Goal: Transaction & Acquisition: Purchase product/service

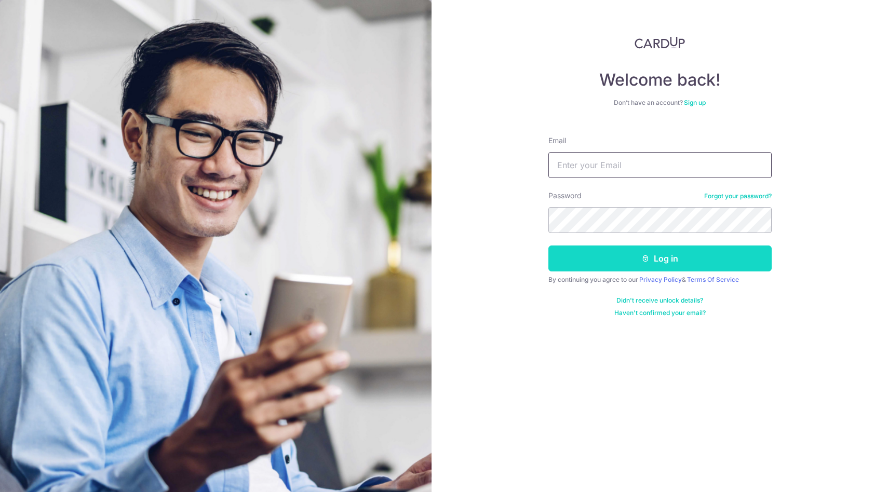
type input "[EMAIL_ADDRESS][DOMAIN_NAME]"
click at [636, 264] on button "Log in" at bounding box center [659, 259] width 223 height 26
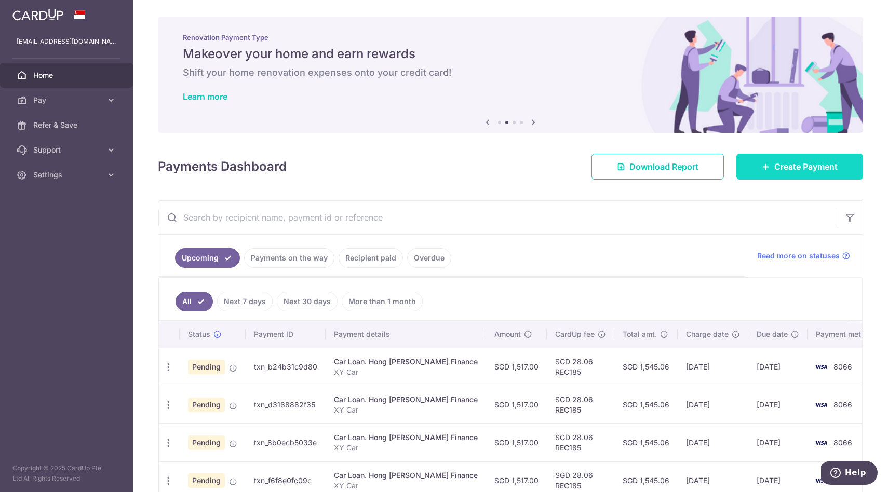
click at [747, 159] on link "Create Payment" at bounding box center [799, 167] width 127 height 26
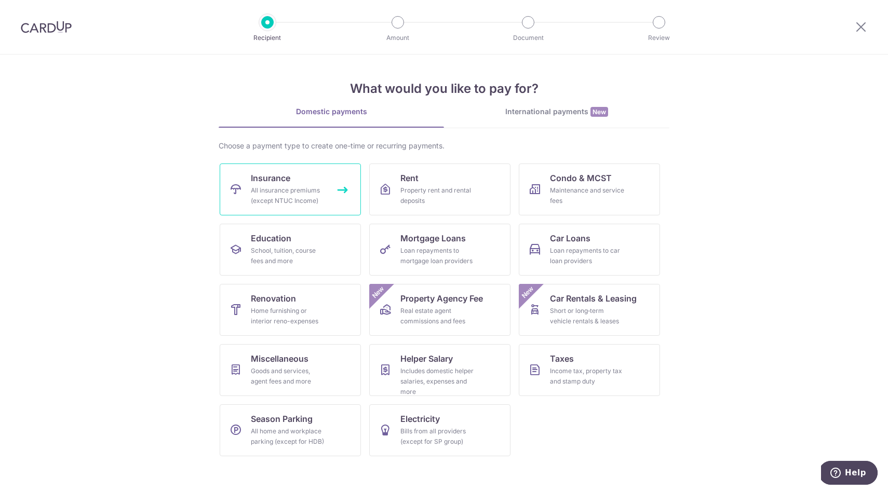
click at [311, 178] on link "Insurance All insurance premiums (except NTUC Income)" at bounding box center [290, 190] width 141 height 52
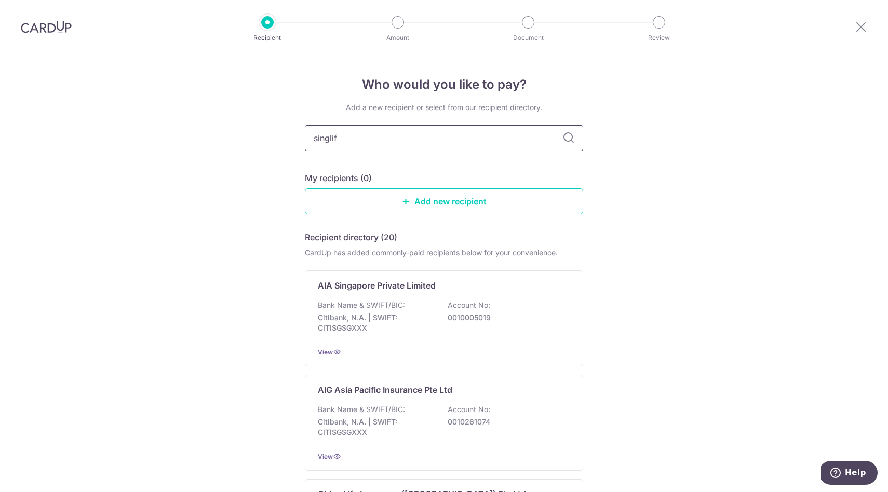
type input "singlife"
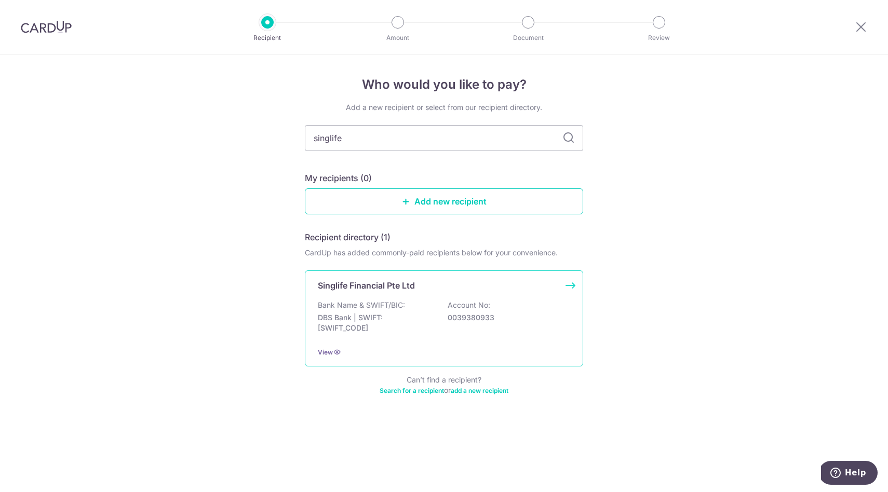
click at [391, 300] on div "Singlife Financial Pte Ltd Bank Name & SWIFT/BIC: DBS Bank | SWIFT: DBSSSGSGXXX…" at bounding box center [444, 318] width 278 height 96
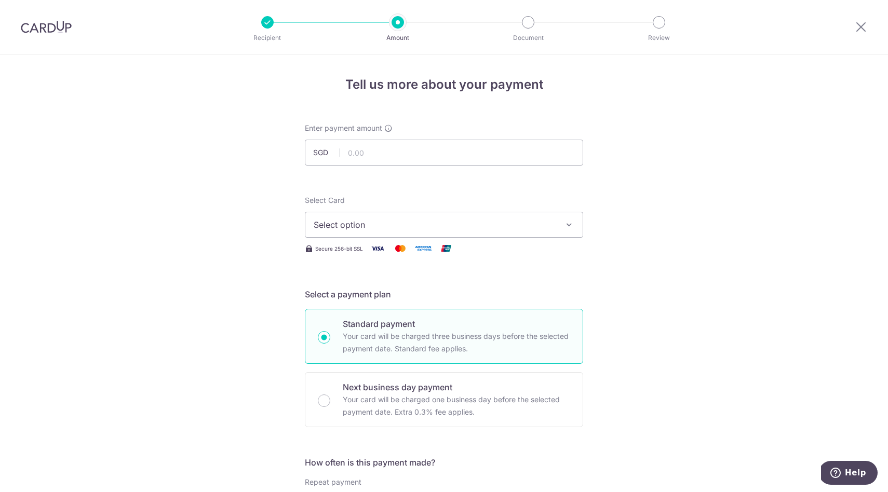
click at [490, 234] on button "Select option" at bounding box center [444, 225] width 278 height 26
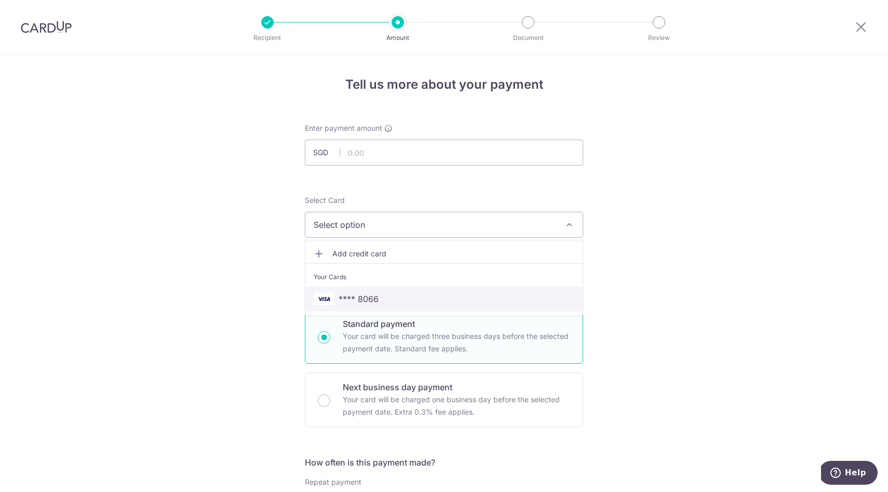
click at [417, 300] on span "**** 8066" at bounding box center [444, 299] width 261 height 12
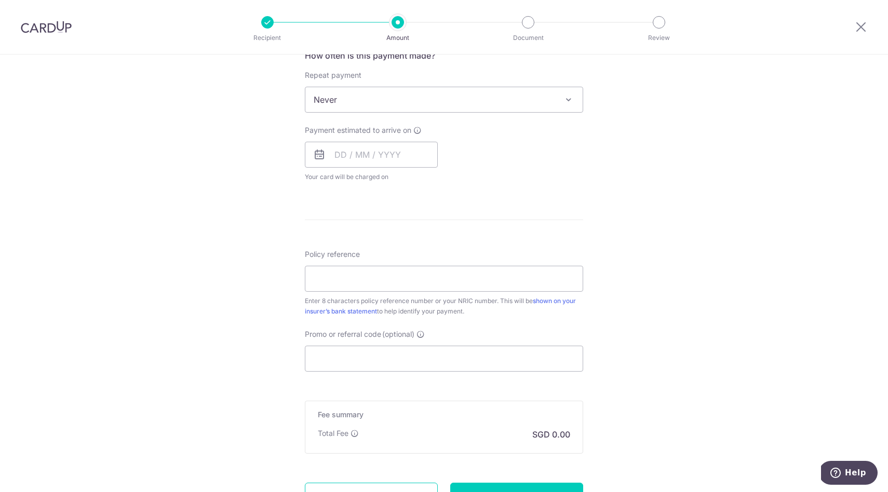
scroll to position [409, 0]
click at [401, 274] on input "Policy reference" at bounding box center [444, 277] width 278 height 26
click at [375, 349] on input "Promo or referral code (optional)" at bounding box center [444, 357] width 278 height 26
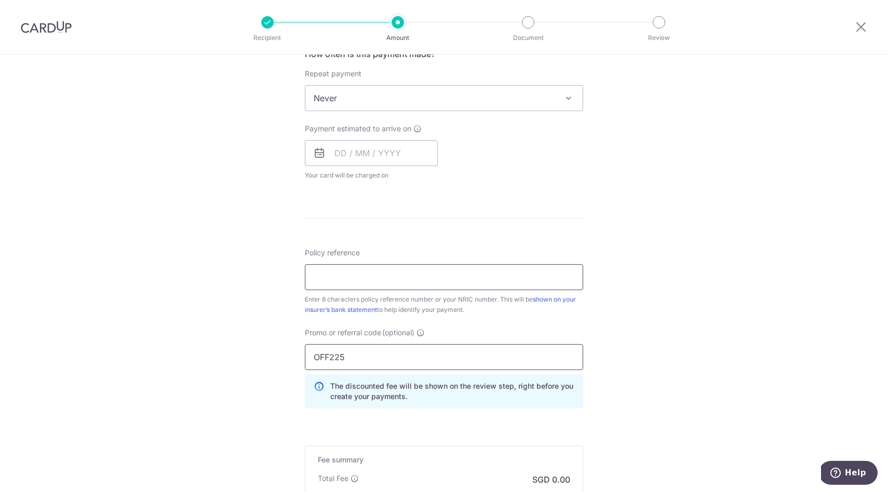
type input "OFF225"
click at [428, 278] on input "Policy reference" at bounding box center [444, 277] width 278 height 26
type input "82262904"
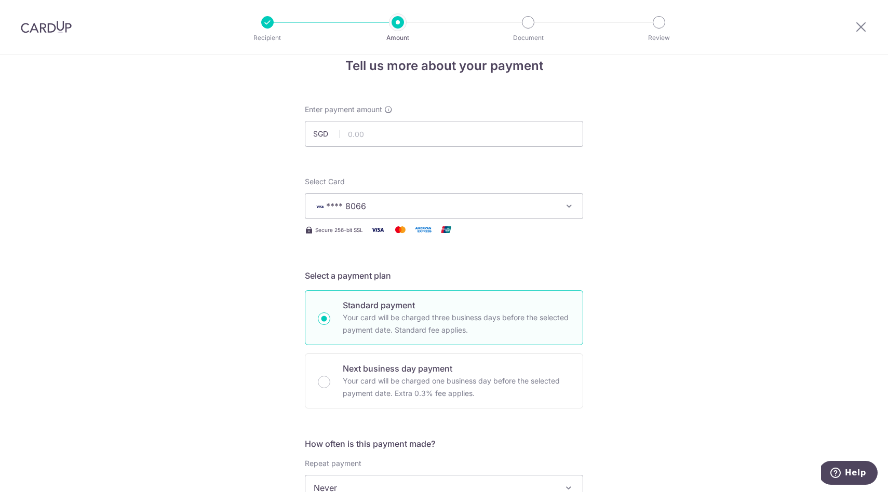
scroll to position [0, 0]
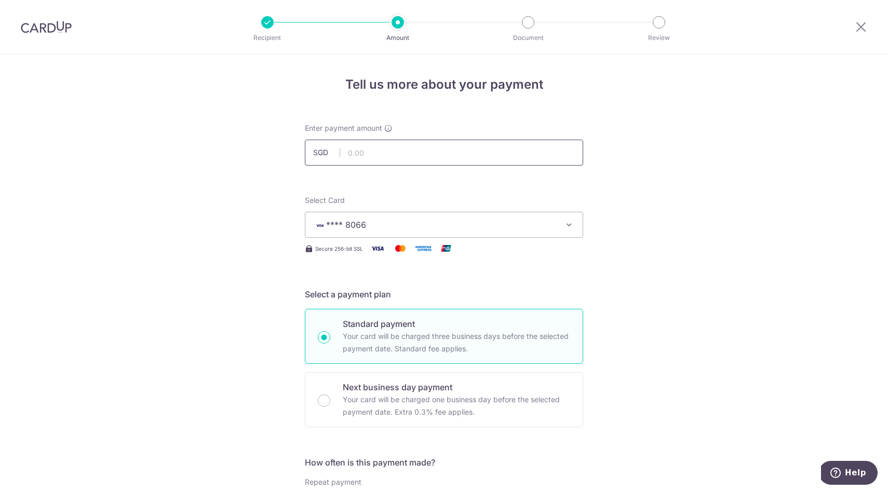
click at [461, 148] on input "text" at bounding box center [444, 153] width 278 height 26
type input "1,620.35"
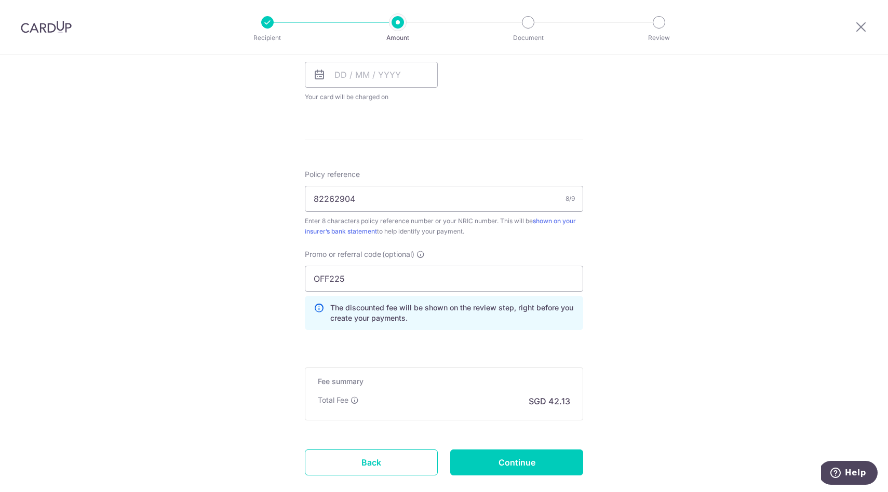
scroll to position [504, 0]
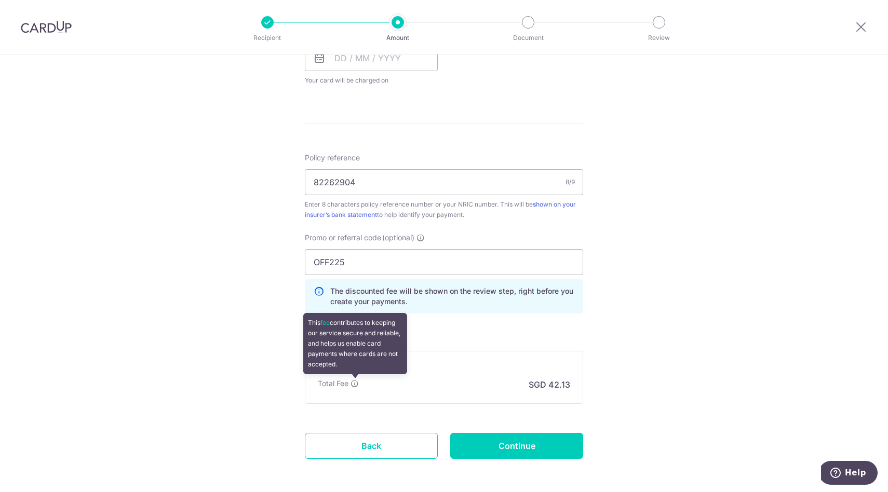
click at [353, 382] on icon at bounding box center [354, 383] width 8 height 8
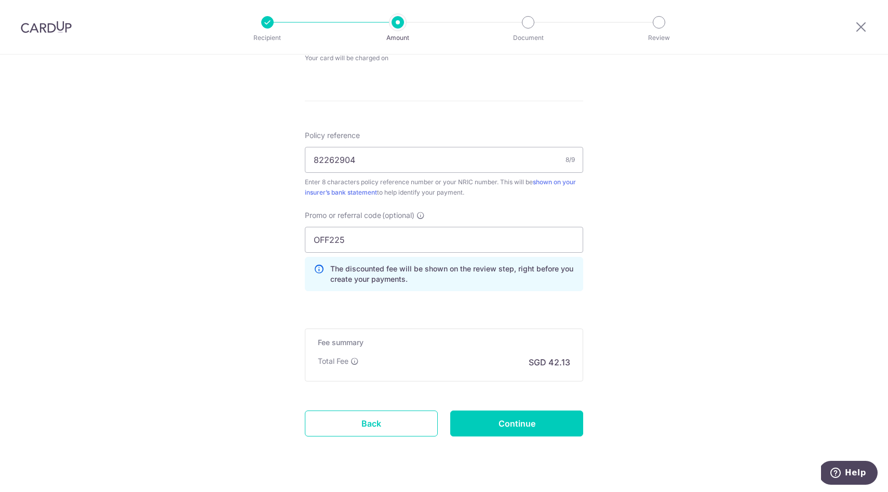
scroll to position [532, 0]
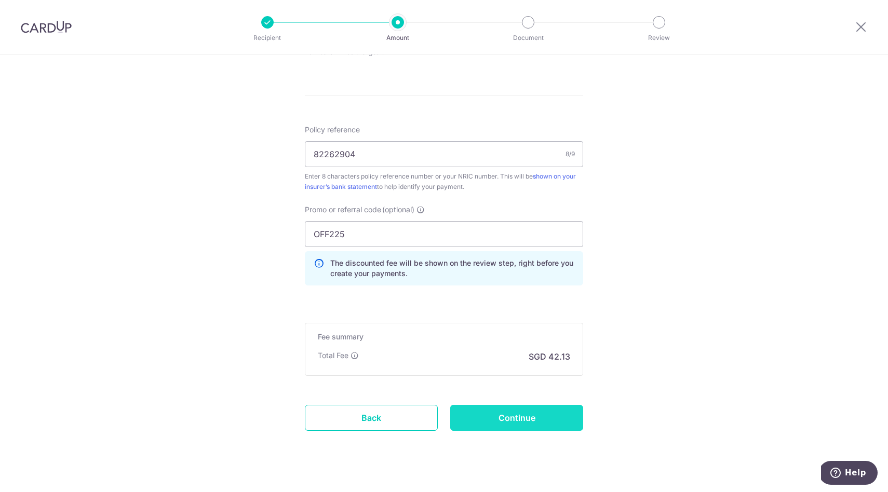
click at [522, 416] on input "Continue" at bounding box center [516, 418] width 133 height 26
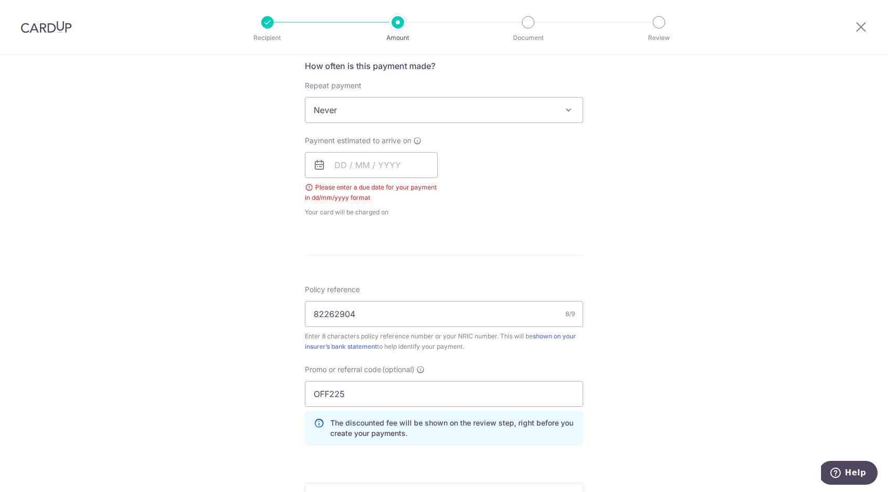
scroll to position [376, 0]
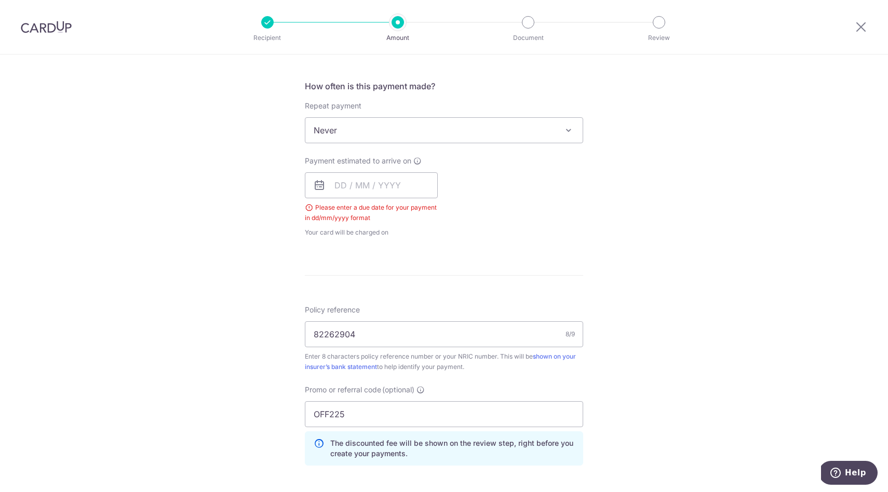
click at [320, 186] on icon at bounding box center [319, 185] width 12 height 12
click at [329, 186] on input "text" at bounding box center [371, 185] width 133 height 26
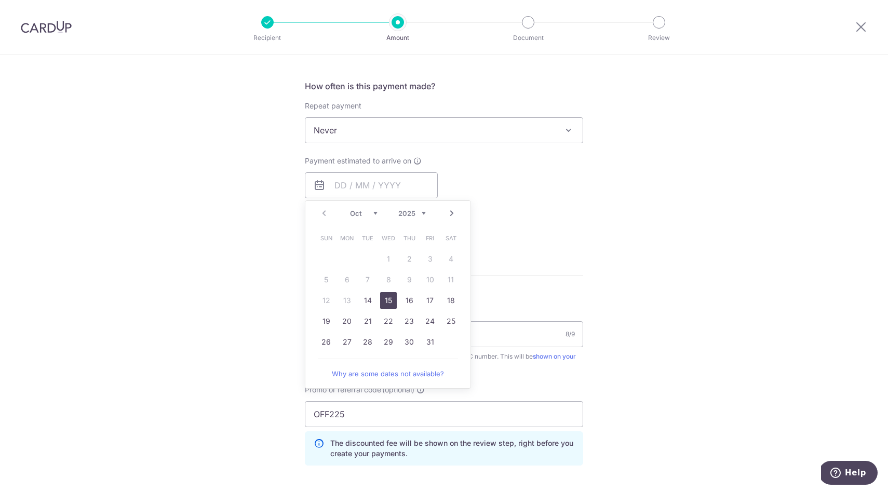
click at [388, 303] on link "15" at bounding box center [388, 300] width 17 height 17
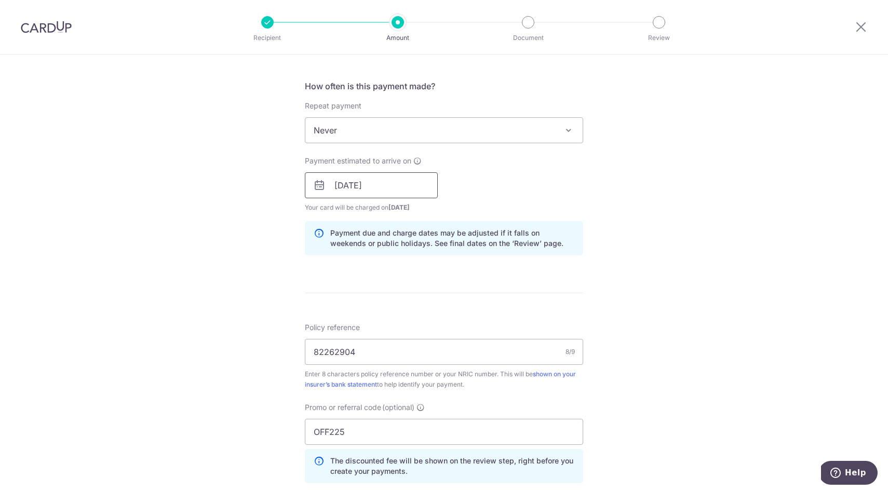
click at [355, 194] on input "15/10/2025" at bounding box center [371, 185] width 133 height 26
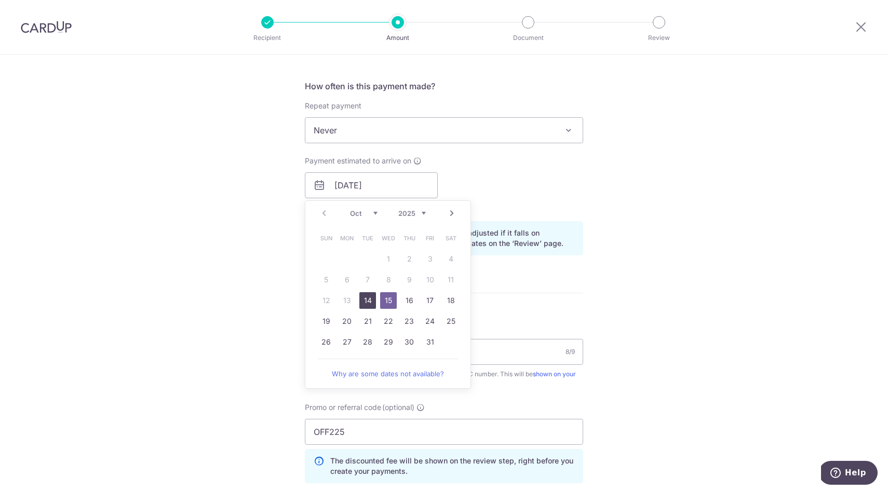
click at [364, 301] on link "14" at bounding box center [367, 300] width 17 height 17
type input "[DATE]"
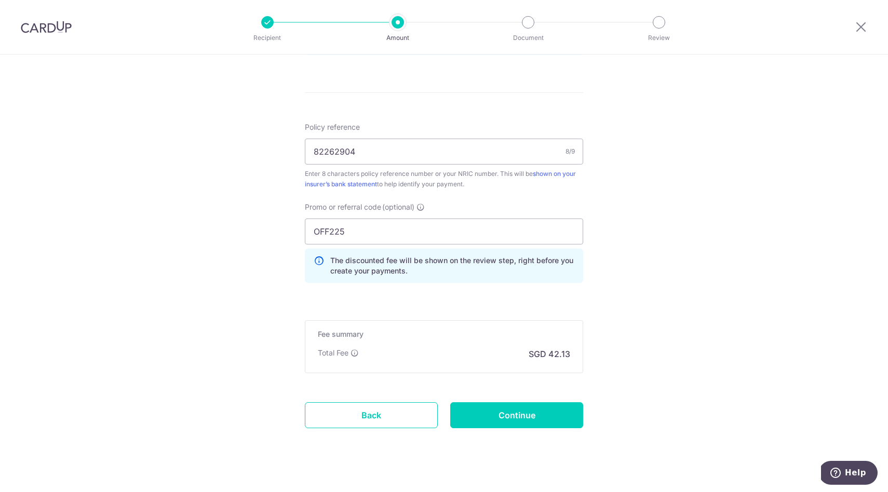
scroll to position [591, 0]
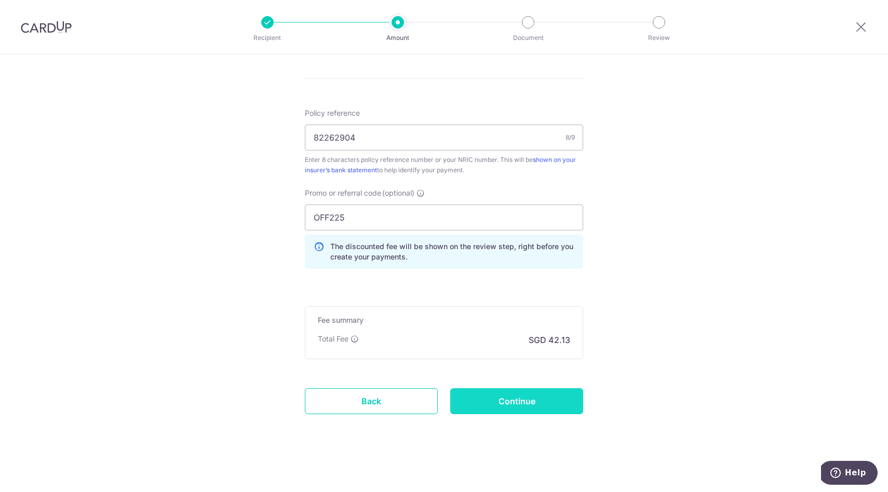
click at [521, 401] on input "Continue" at bounding box center [516, 401] width 133 height 26
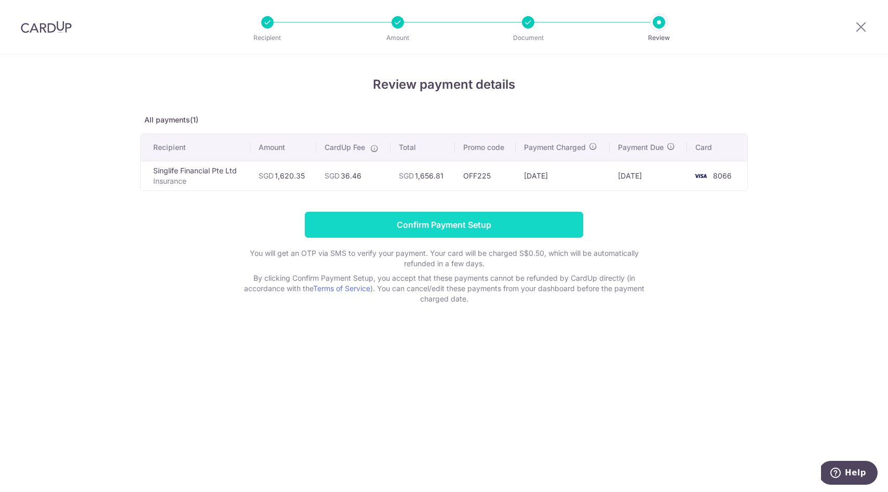
click at [509, 223] on input "Confirm Payment Setup" at bounding box center [444, 225] width 278 height 26
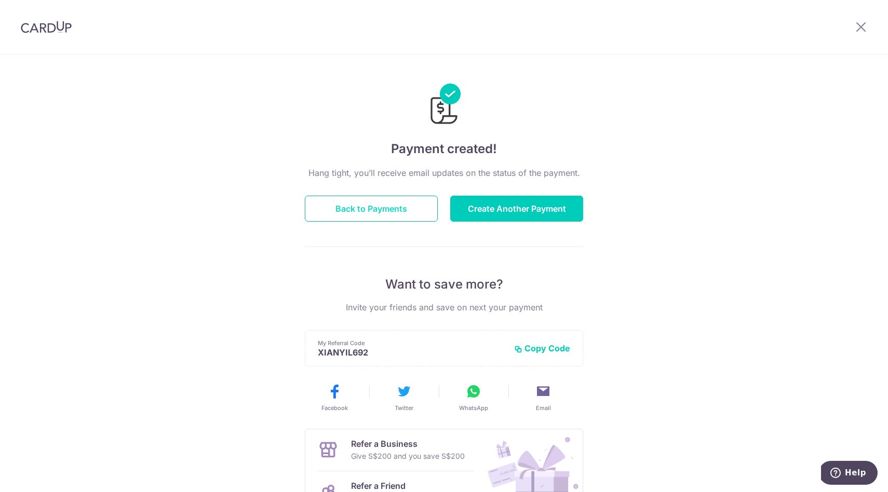
click at [421, 197] on button "Back to Payments" at bounding box center [371, 209] width 133 height 26
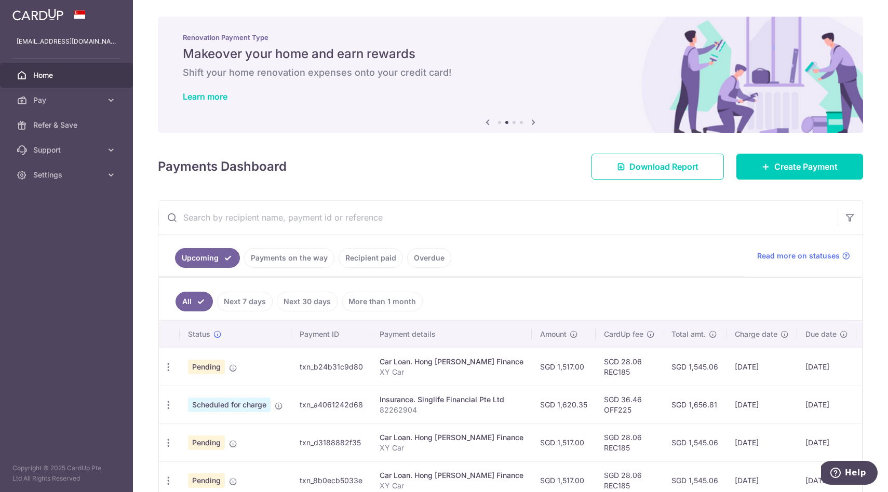
click at [353, 256] on link "Recipient paid" at bounding box center [370, 258] width 64 height 20
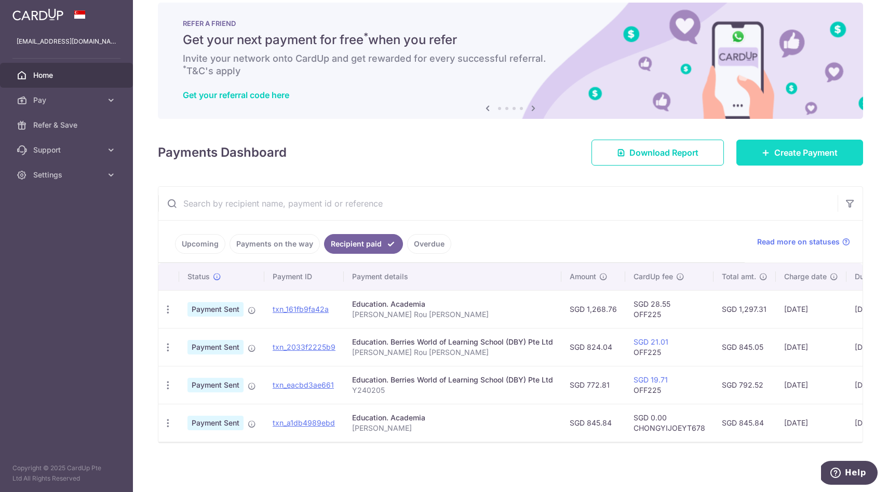
click at [757, 151] on link "Create Payment" at bounding box center [799, 153] width 127 height 26
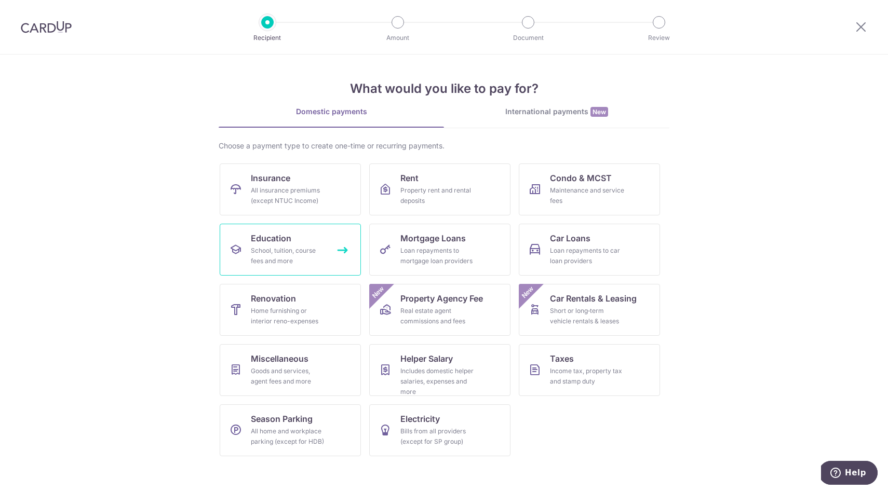
click at [296, 250] on div "School, tuition, course fees and more" at bounding box center [288, 256] width 75 height 21
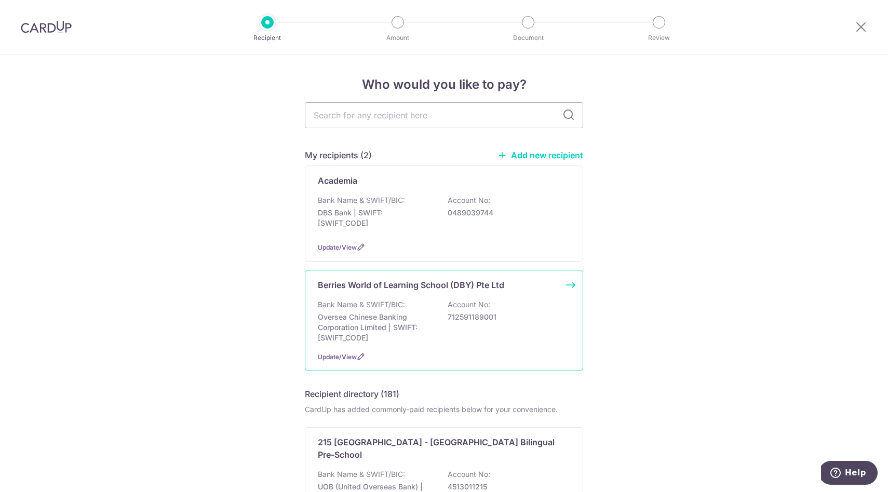
click at [405, 306] on div "Bank Name & SWIFT/BIC: Oversea Chinese Banking Corporation Limited | SWIFT: [SW…" at bounding box center [444, 322] width 252 height 44
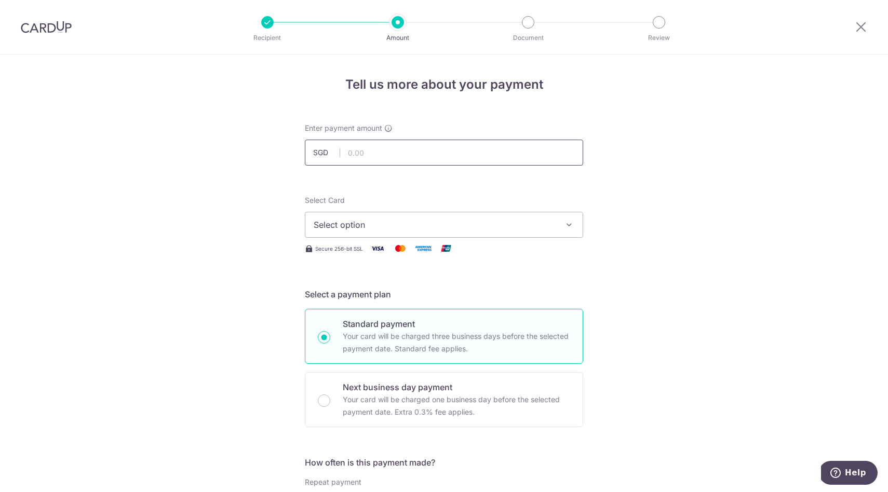
click at [401, 153] on input "text" at bounding box center [444, 153] width 278 height 26
type input "877.45"
click at [521, 229] on span "Select option" at bounding box center [435, 225] width 242 height 12
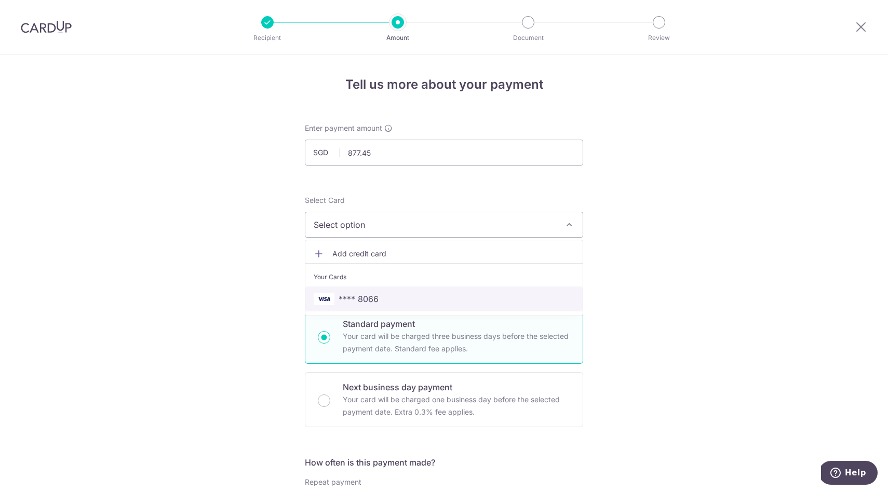
click at [432, 302] on span "**** 8066" at bounding box center [444, 299] width 261 height 12
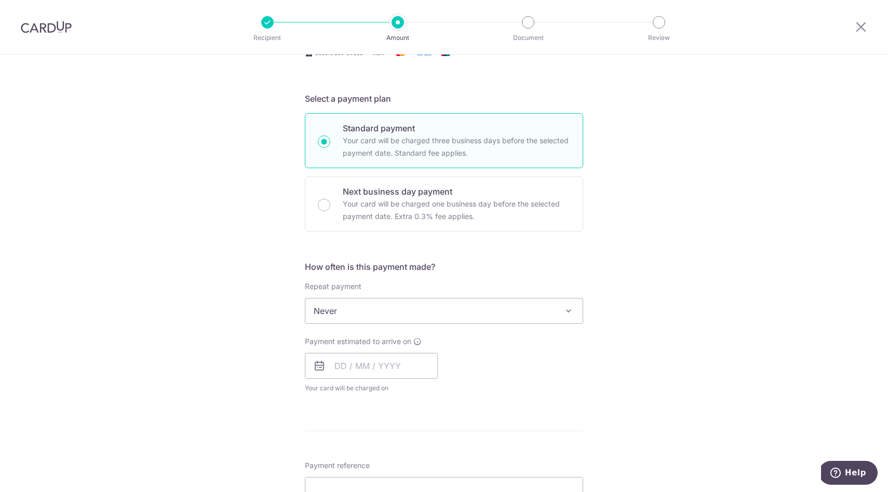
scroll to position [196, 0]
click at [540, 309] on span "Never" at bounding box center [443, 310] width 277 height 25
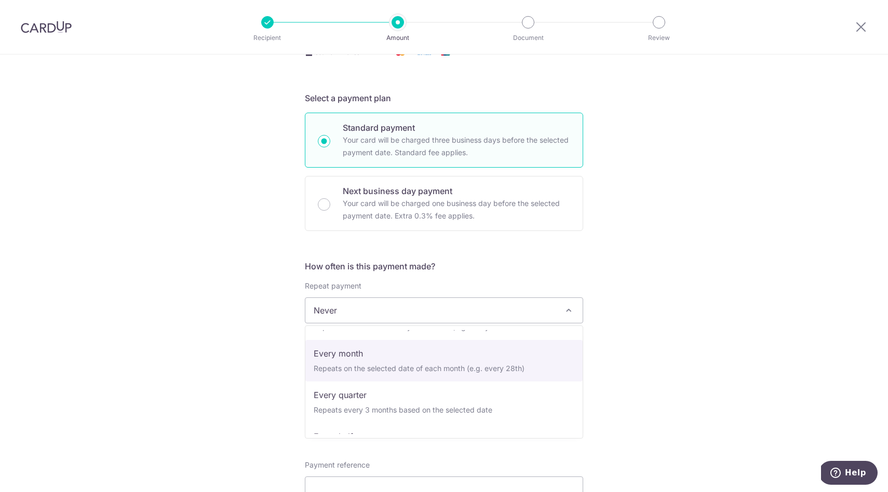
scroll to position [75, 0]
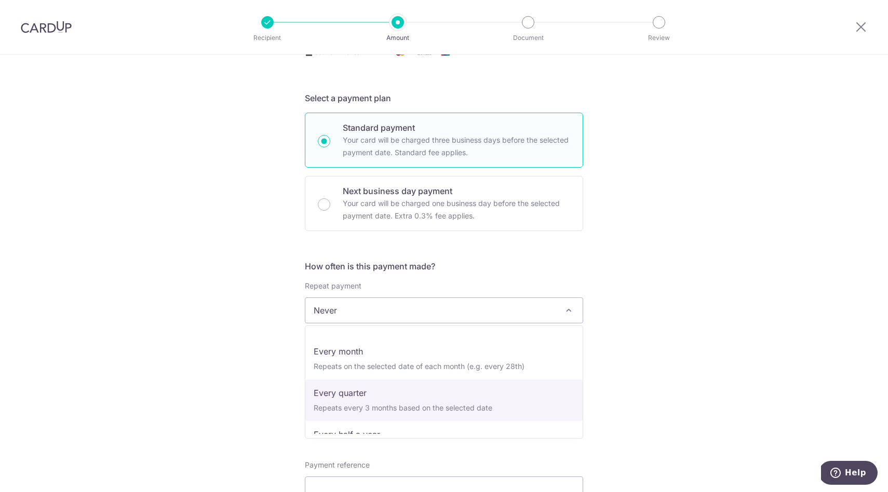
select select "4"
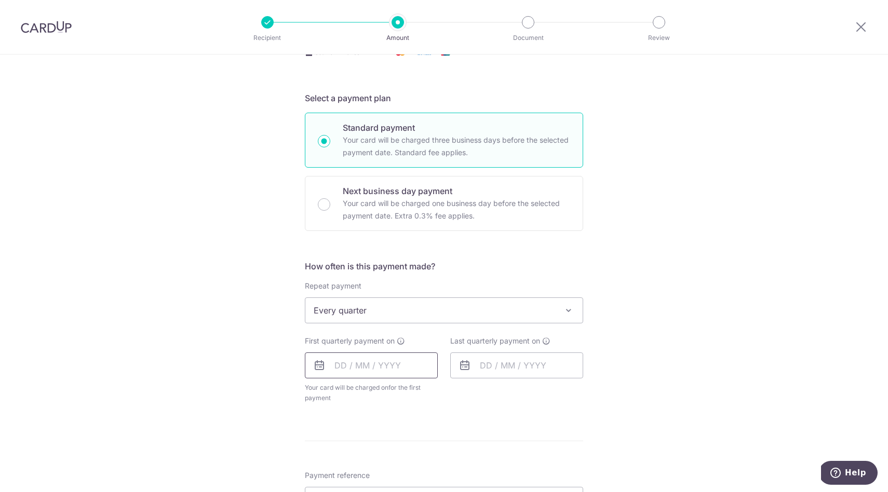
click at [358, 362] on input "text" at bounding box center [371, 365] width 133 height 26
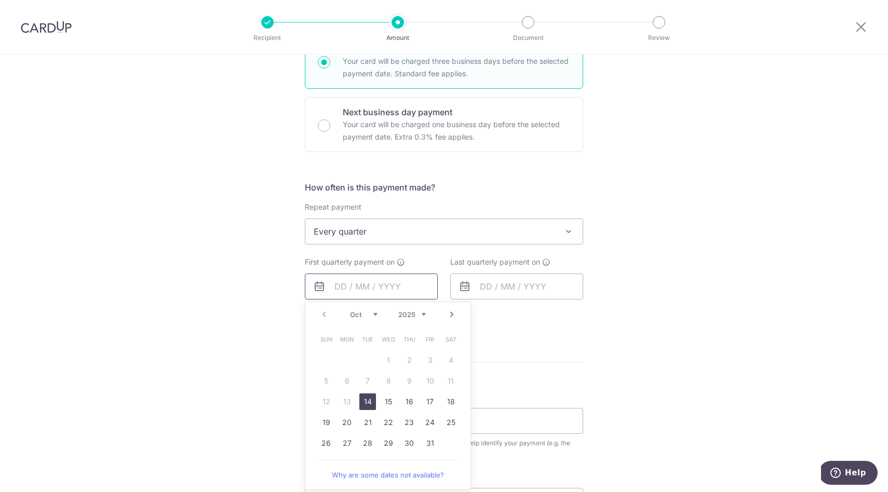
scroll to position [287, 0]
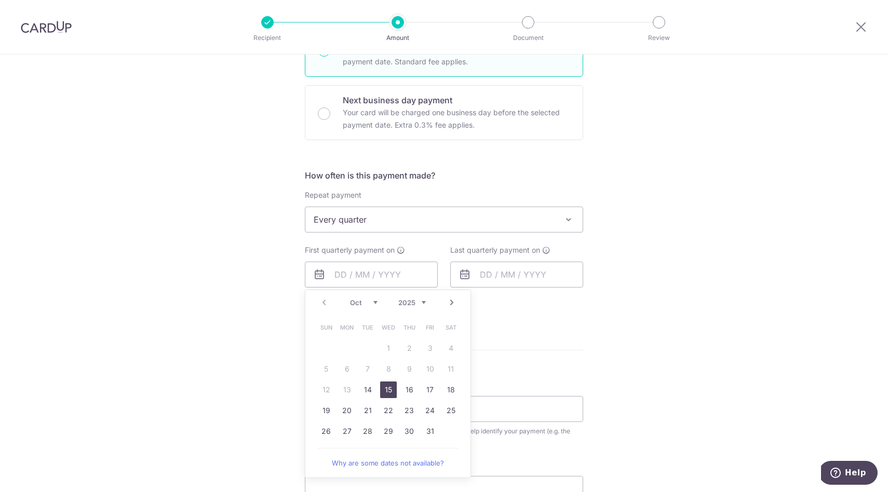
click at [388, 390] on link "15" at bounding box center [388, 390] width 17 height 17
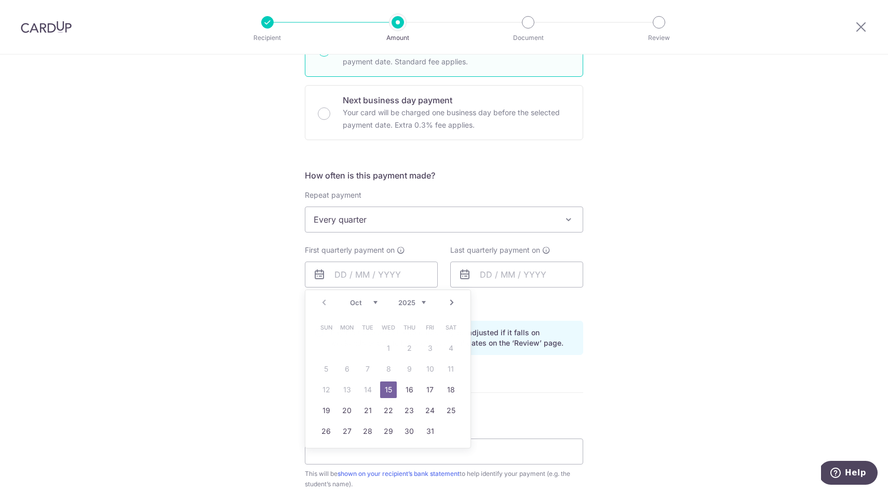
type input "[DATE]"
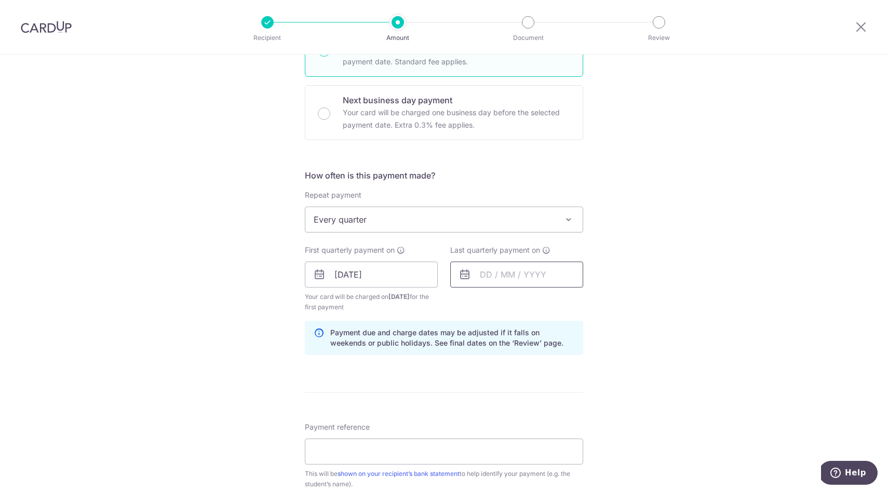
click at [490, 278] on input "text" at bounding box center [516, 275] width 133 height 26
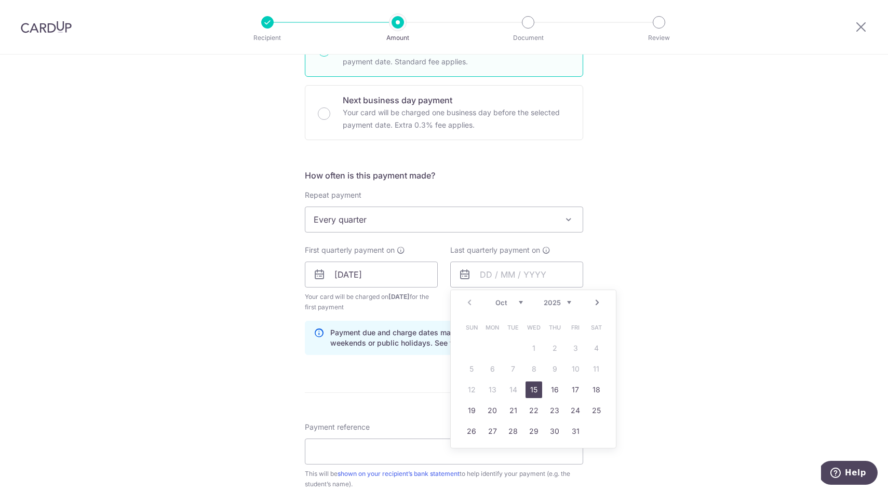
click at [566, 301] on select "2025 2026 2027 2028 2029 2030 2031 2032 2033 2034 2035" at bounding box center [557, 302] width 28 height 8
click at [523, 304] on div "Jan Feb Mar Apr May Jun Jul Aug Sep Oct Nov Dec 2025 2026 2027 2028 2029 2030 2…" at bounding box center [533, 302] width 76 height 9
click at [515, 301] on select "Jan Feb Mar Apr May Jun Jul Aug Sep Oct Nov Dec" at bounding box center [509, 302] width 28 height 8
click at [527, 388] on link "15" at bounding box center [533, 390] width 17 height 17
type input "[DATE]"
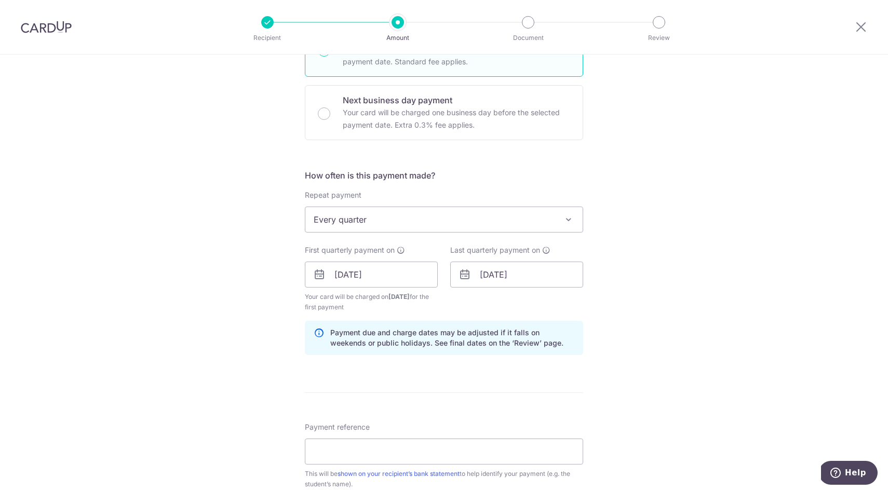
click at [621, 346] on div "Tell us more about your payment Enter payment amount SGD 877.45 877.45 Select C…" at bounding box center [444, 263] width 888 height 992
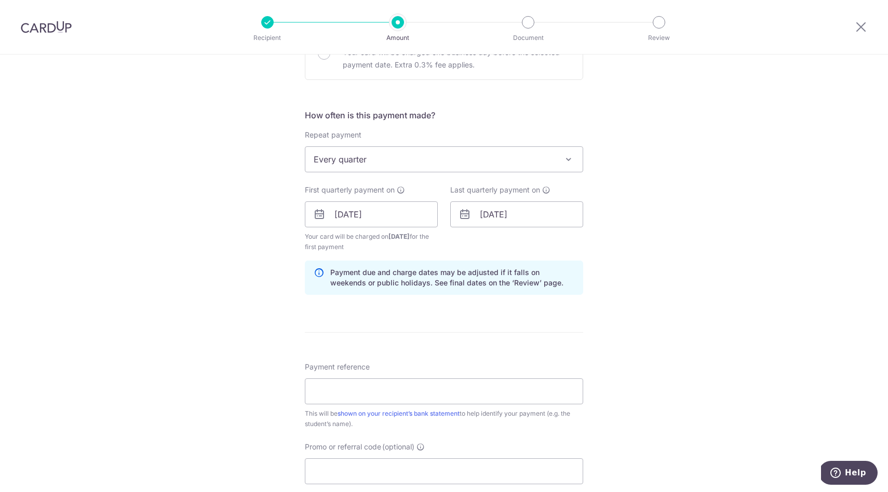
scroll to position [388, 0]
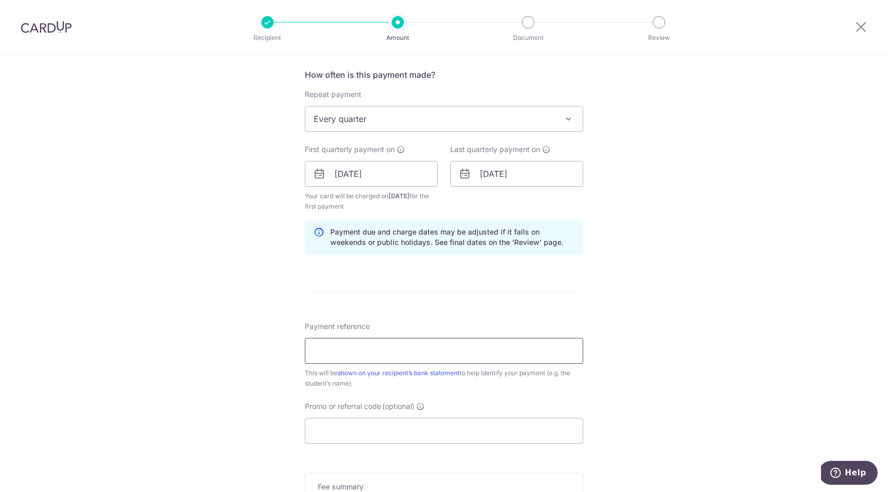
click at [454, 341] on input "Payment reference" at bounding box center [444, 351] width 278 height 26
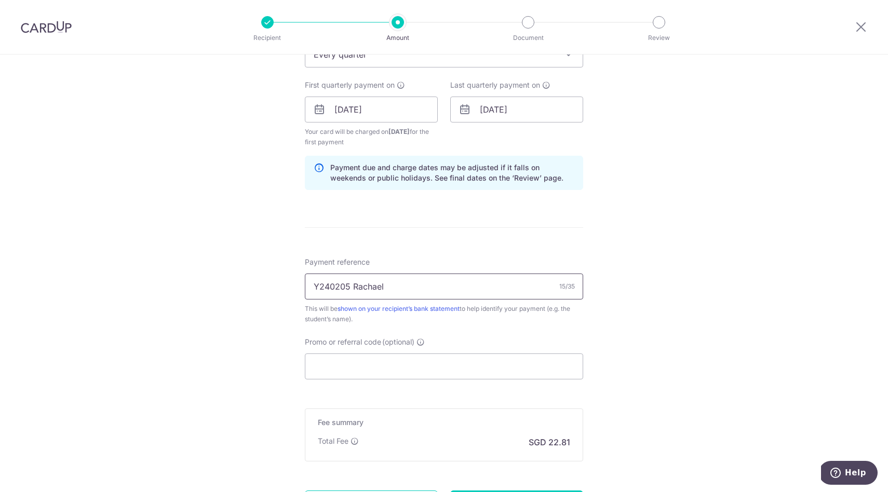
type input "Y240205 Rachael"
click at [349, 375] on input "Promo or referral code (optional)" at bounding box center [444, 366] width 278 height 26
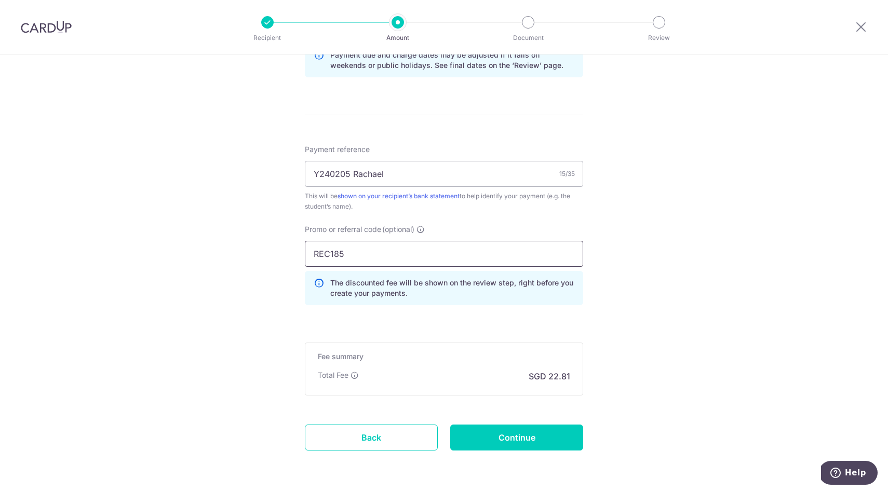
scroll to position [589, 0]
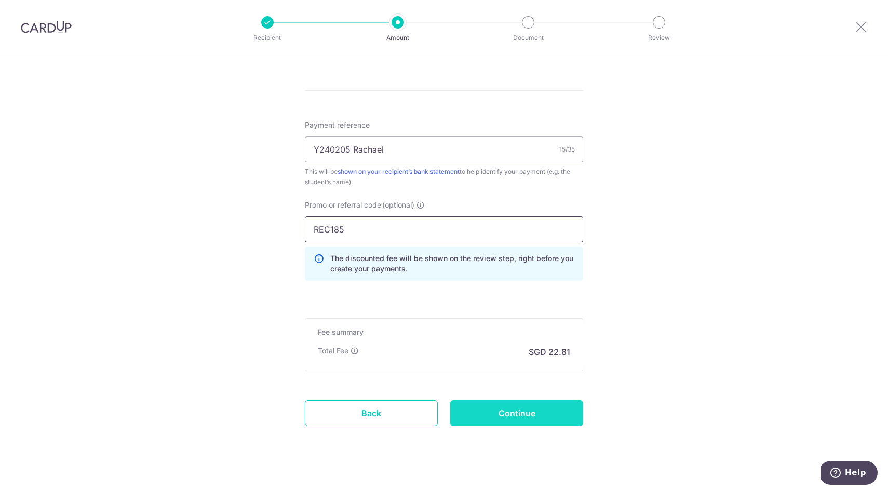
type input "REC185"
click at [498, 410] on input "Continue" at bounding box center [516, 413] width 133 height 26
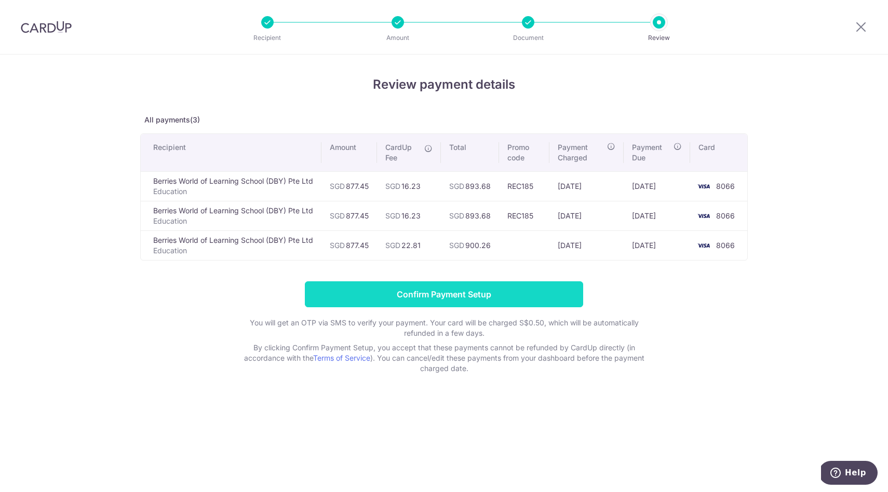
click at [482, 297] on input "Confirm Payment Setup" at bounding box center [444, 294] width 278 height 26
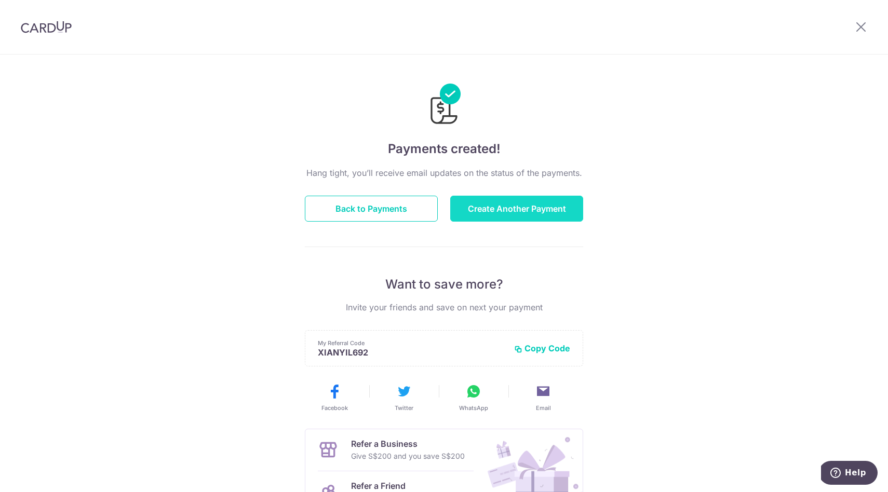
click at [555, 209] on button "Create Another Payment" at bounding box center [516, 209] width 133 height 26
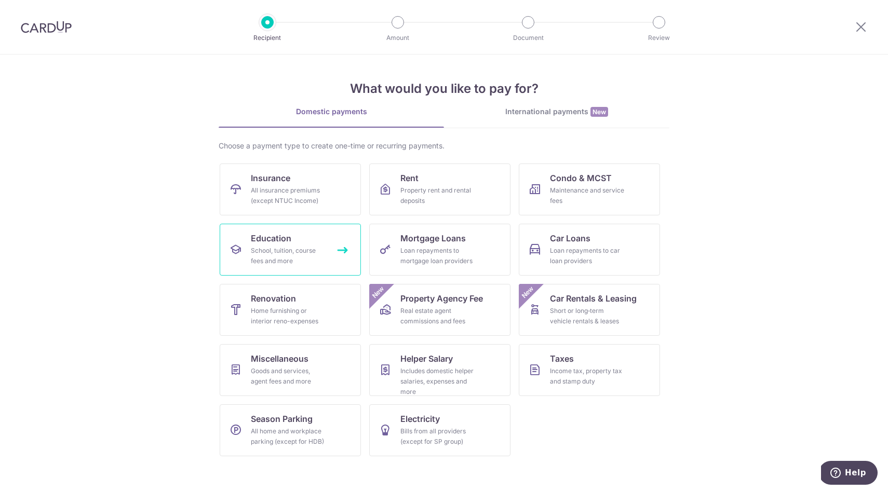
click at [277, 249] on div "School, tuition, course fees and more" at bounding box center [288, 256] width 75 height 21
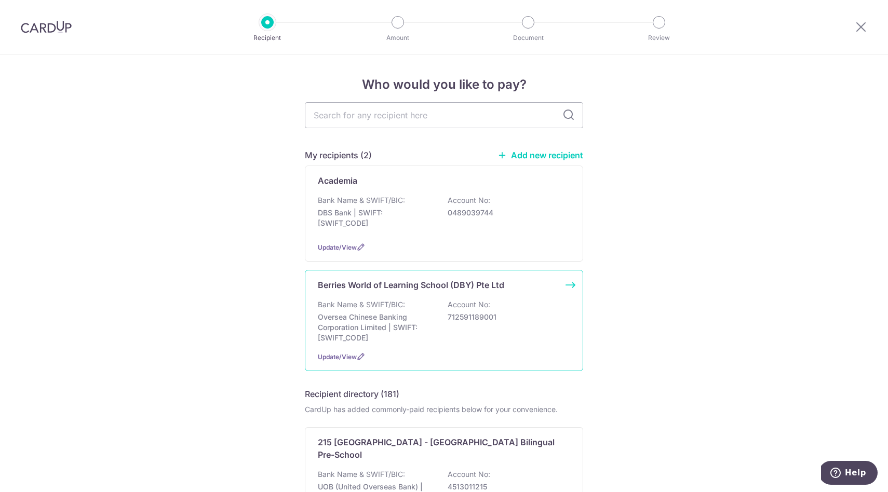
click at [403, 306] on p "Bank Name & SWIFT/BIC:" at bounding box center [361, 305] width 87 height 10
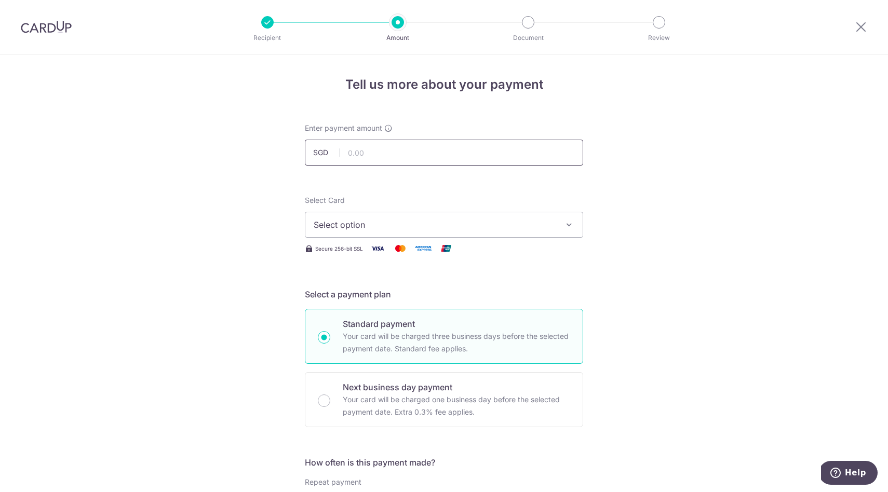
click at [420, 160] on input "text" at bounding box center [444, 153] width 278 height 26
click at [477, 214] on button "Select option" at bounding box center [444, 225] width 278 height 26
type input "1,122.16"
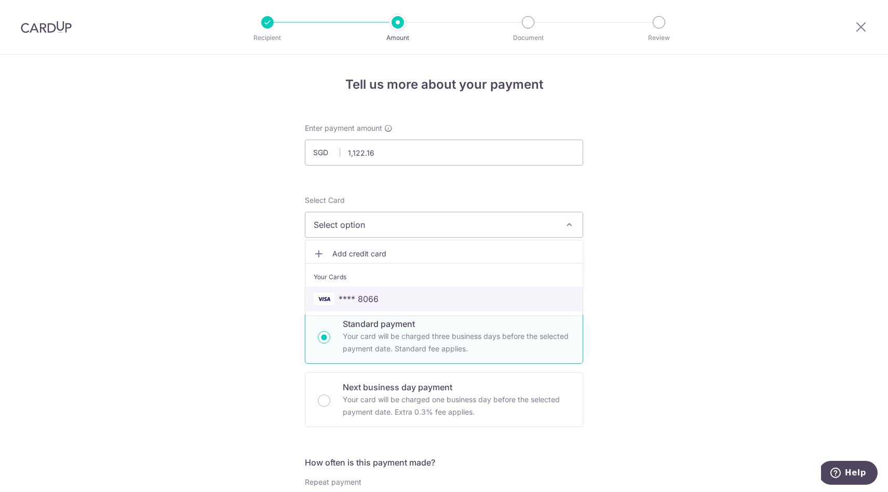
click at [389, 290] on link "**** 8066" at bounding box center [443, 299] width 277 height 25
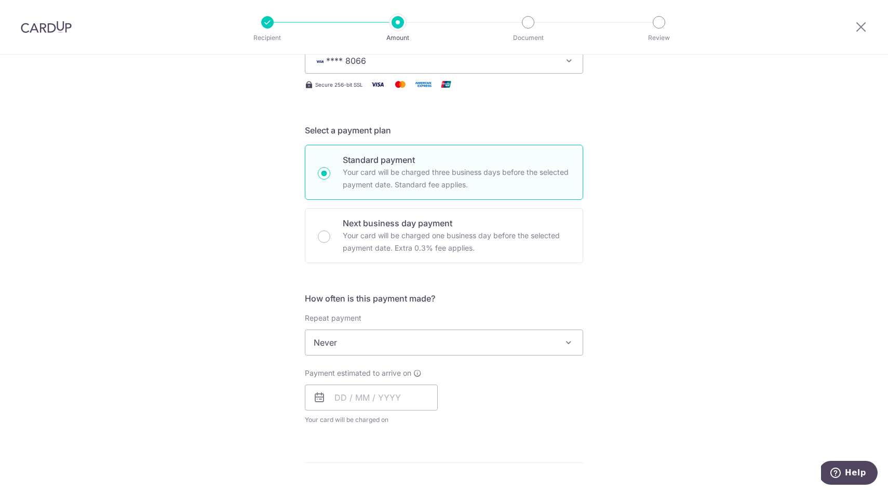
scroll to position [183, 0]
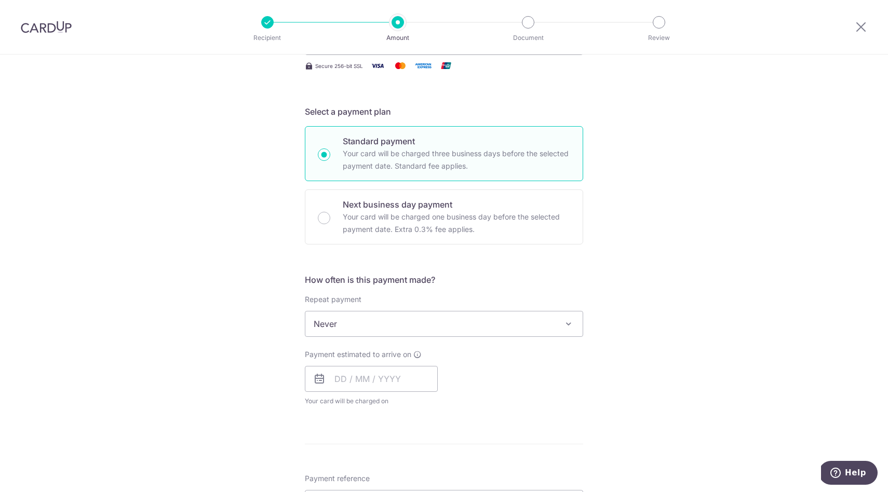
click at [471, 327] on span "Never" at bounding box center [443, 323] width 277 height 25
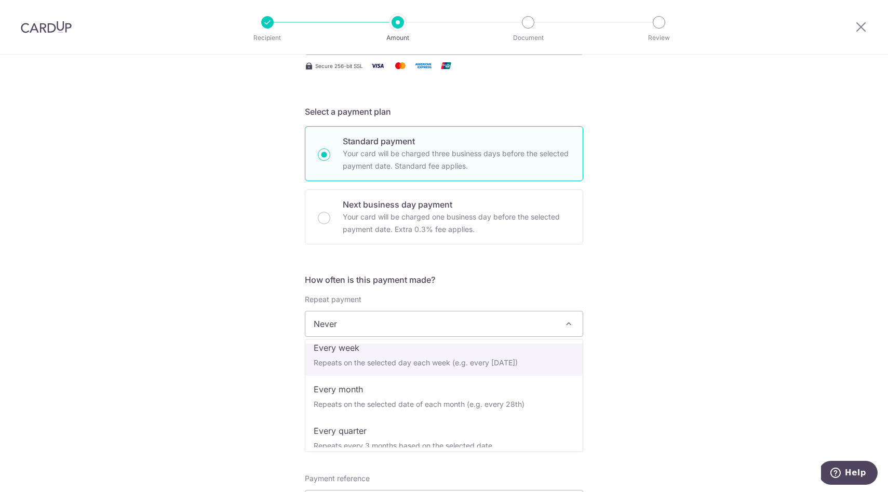
scroll to position [72, 0]
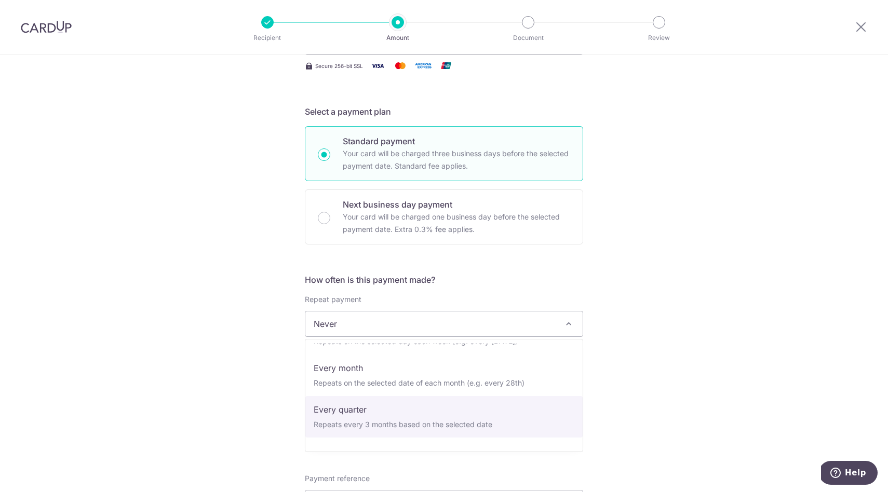
select select "4"
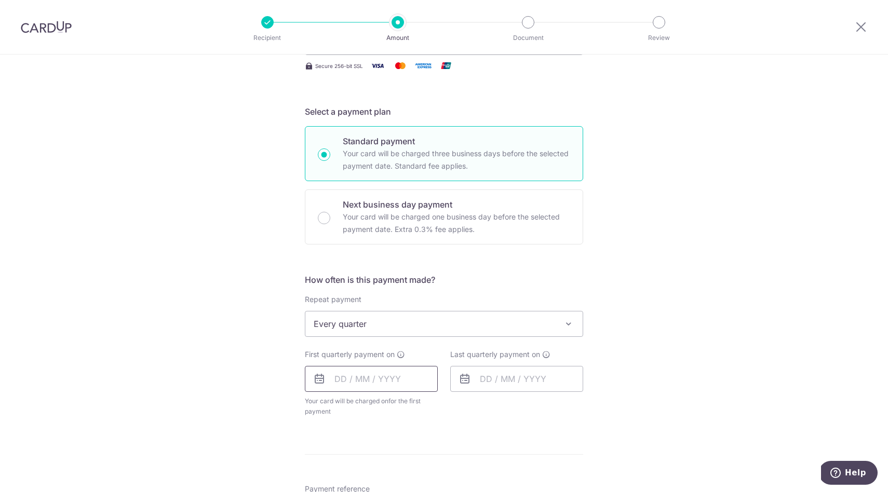
click at [352, 379] on input "text" at bounding box center [371, 379] width 133 height 26
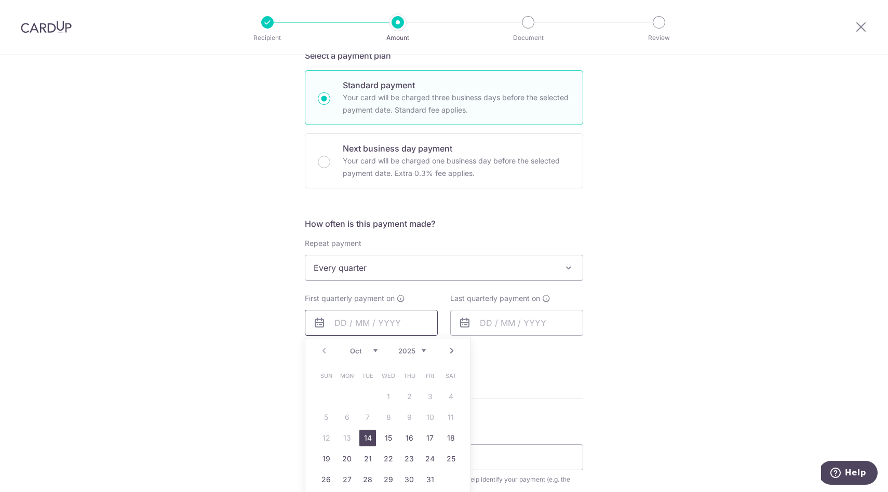
scroll to position [275, 0]
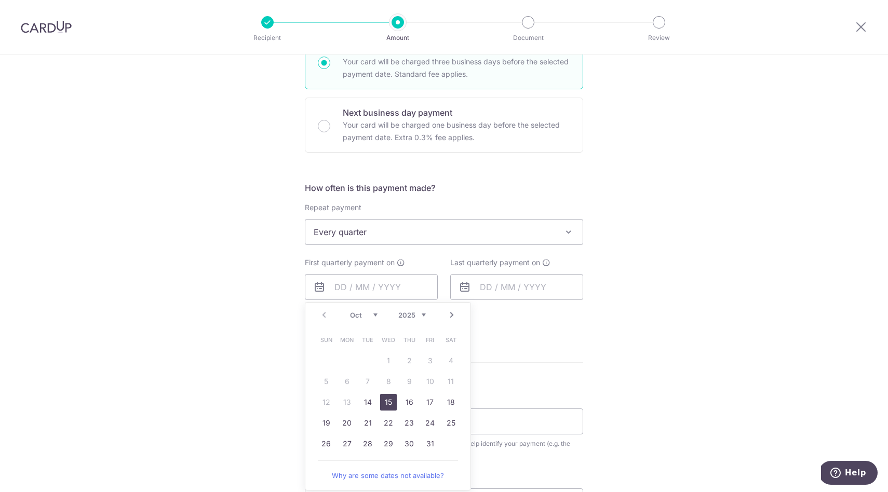
click at [388, 403] on link "15" at bounding box center [388, 402] width 17 height 17
type input "15/10/2025"
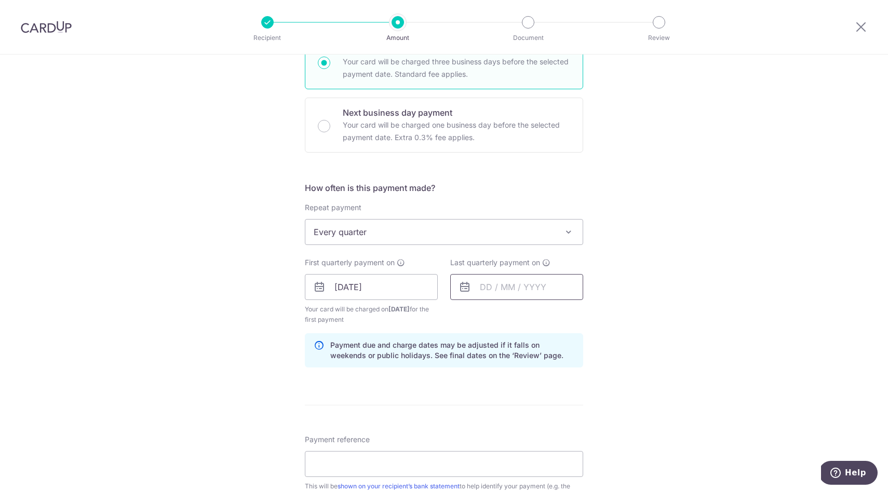
click at [499, 288] on input "text" at bounding box center [516, 287] width 133 height 26
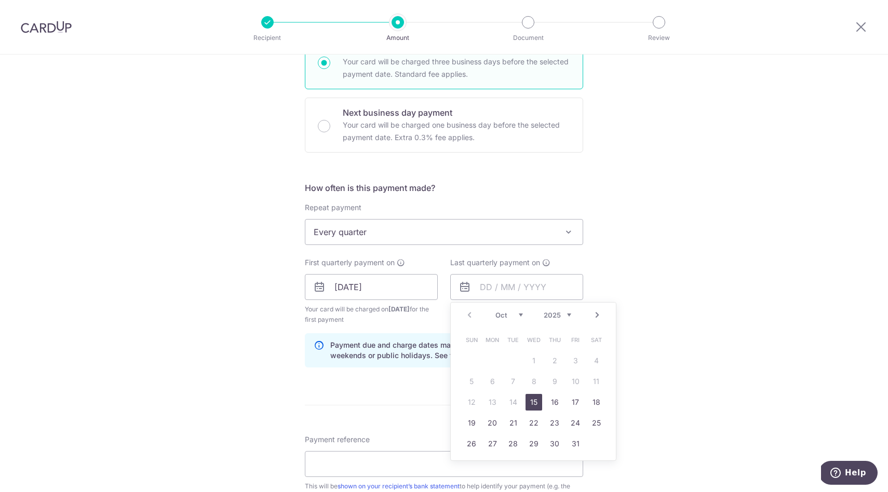
click at [572, 319] on div "Prev Next Oct Nov Dec 2025 2026 2027 2028 2029 2030 2031 2032 2033 2034 2035" at bounding box center [533, 315] width 165 height 25
click at [570, 318] on select "2025 2026 2027 2028 2029 2030 2031 2032 2033 2034 2035" at bounding box center [557, 315] width 28 height 8
click at [521, 312] on select "Jan Feb Mar Apr May Jun Jul Aug Sep Oct Nov Dec" at bounding box center [509, 315] width 28 height 8
click at [534, 405] on link "15" at bounding box center [533, 402] width 17 height 17
type input "[DATE]"
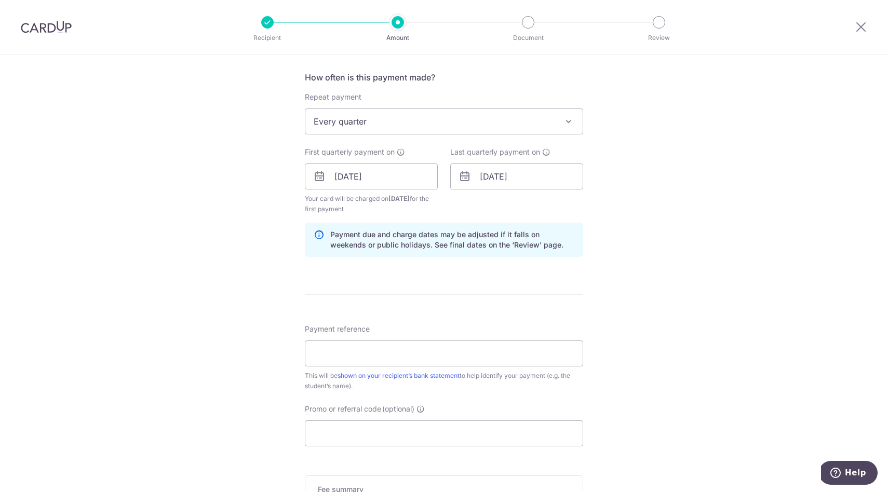
scroll to position [390, 0]
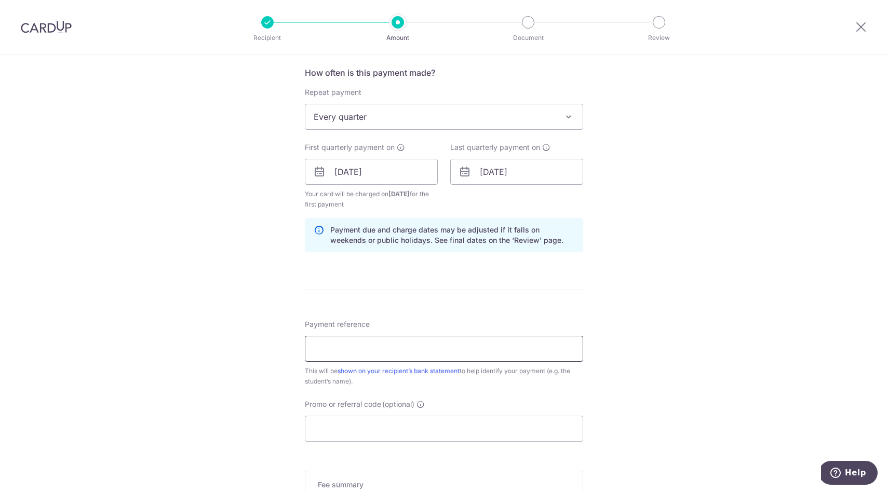
click at [471, 353] on input "Payment reference" at bounding box center [444, 349] width 278 height 26
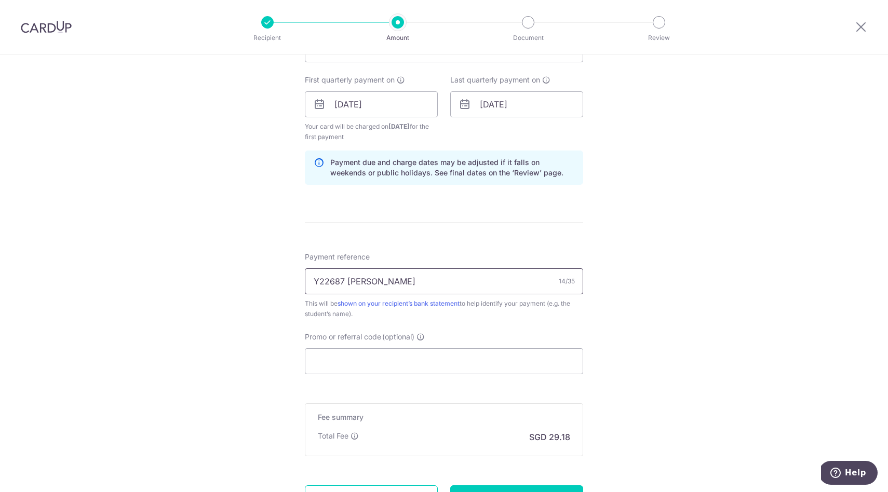
scroll to position [458, 0]
type input "Y22687 [PERSON_NAME]"
click at [493, 351] on input "Promo or referral code (optional)" at bounding box center [444, 361] width 278 height 26
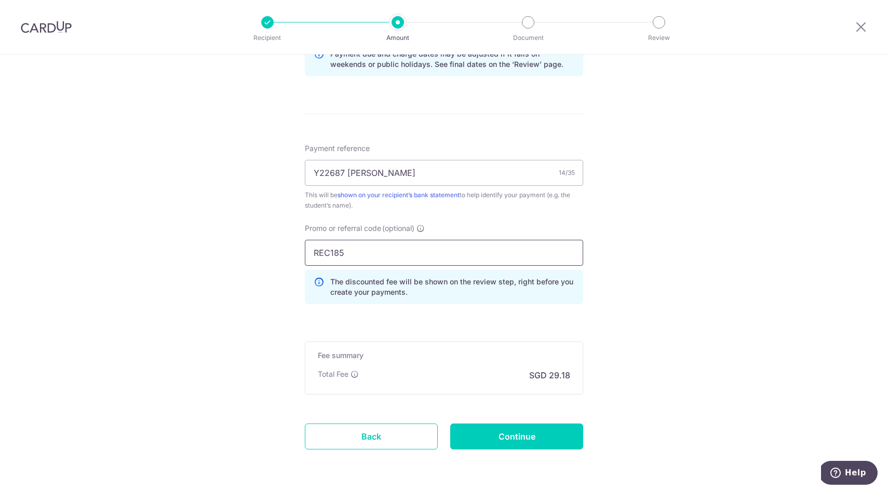
scroll to position [601, 0]
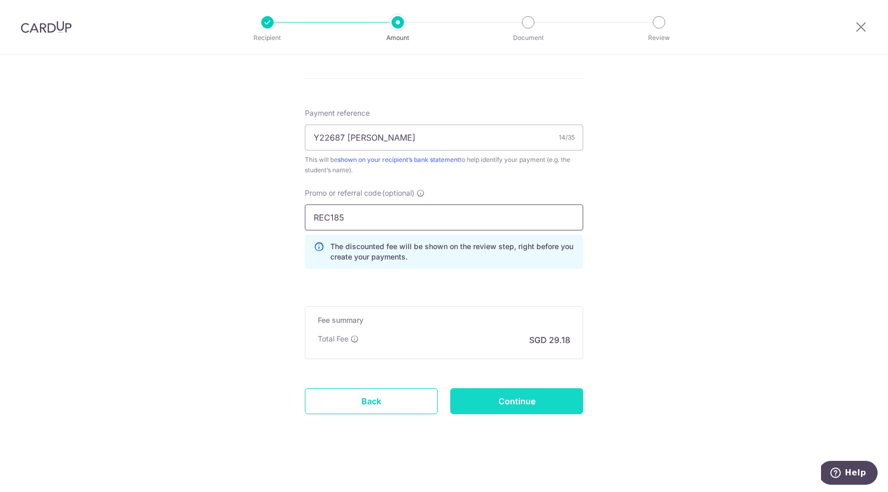
type input "REC185"
click at [498, 401] on input "Continue" at bounding box center [516, 401] width 133 height 26
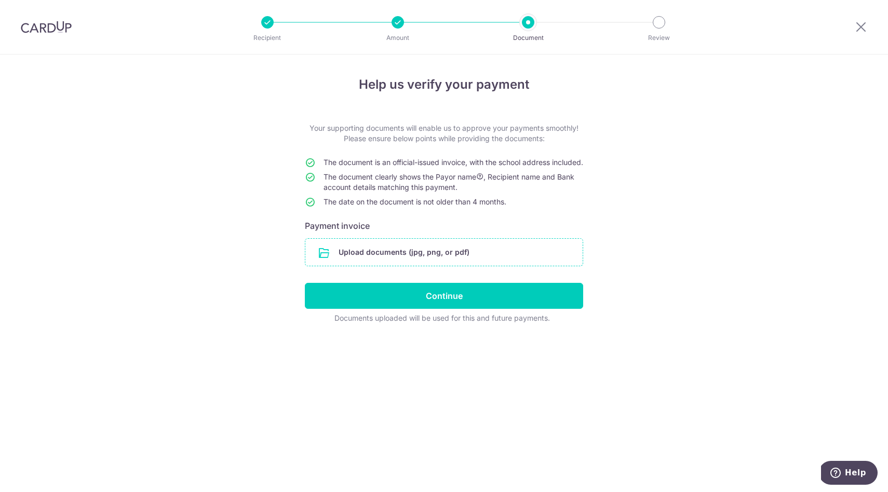
click at [416, 264] on input "file" at bounding box center [443, 252] width 277 height 27
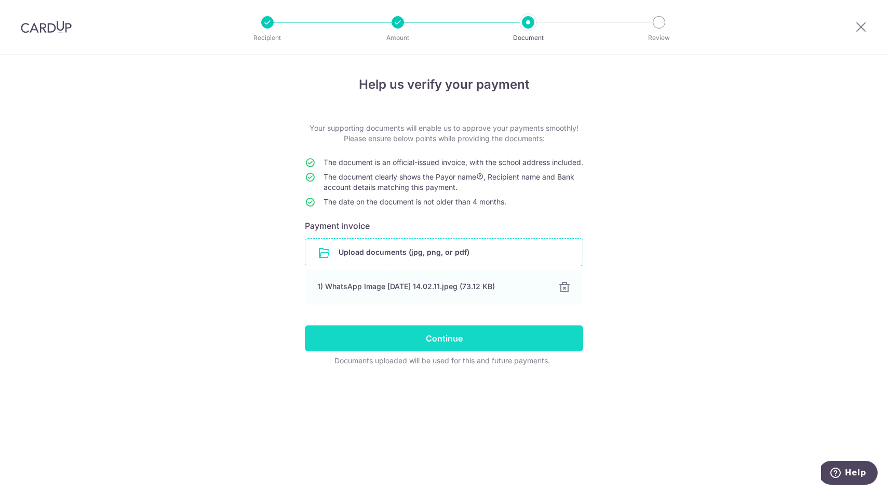
click at [491, 348] on input "Continue" at bounding box center [444, 338] width 278 height 26
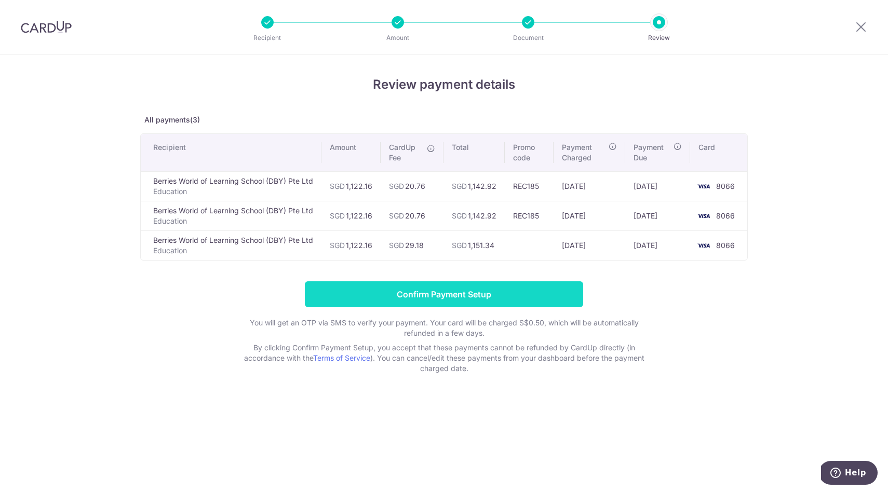
click at [475, 291] on input "Confirm Payment Setup" at bounding box center [444, 294] width 278 height 26
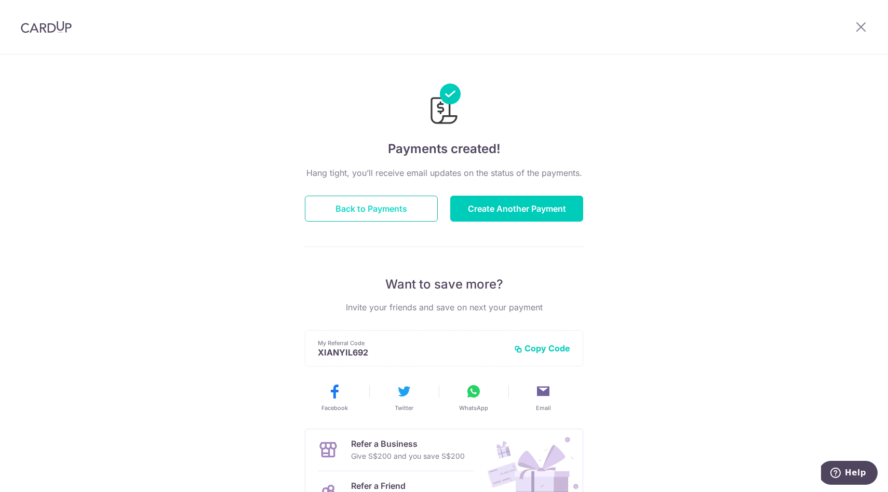
click at [407, 203] on button "Back to Payments" at bounding box center [371, 209] width 133 height 26
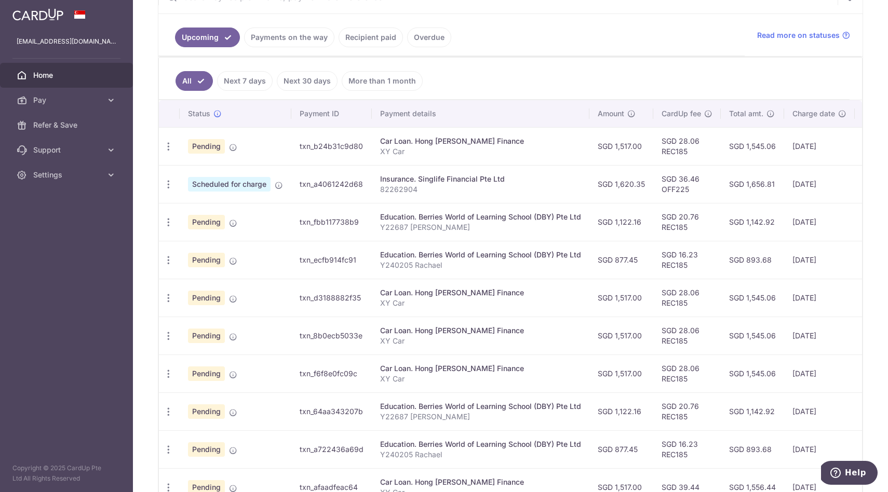
scroll to position [214, 0]
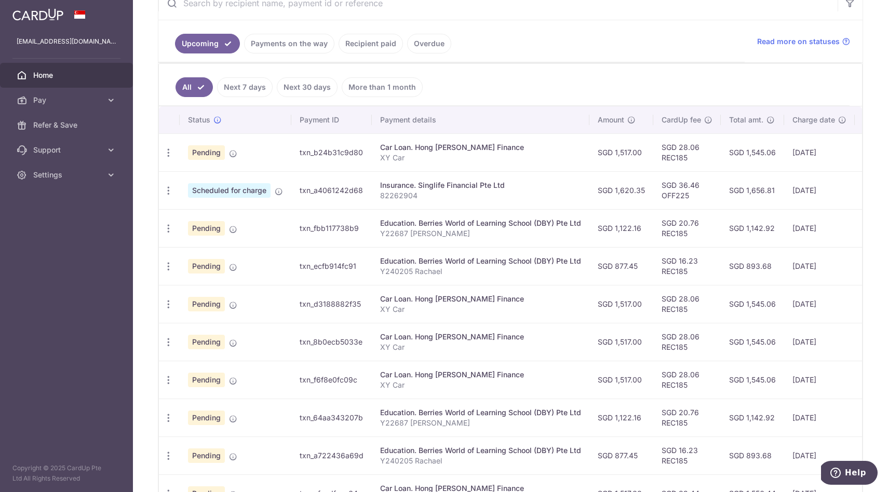
click at [309, 41] on link "Payments on the way" at bounding box center [289, 44] width 90 height 20
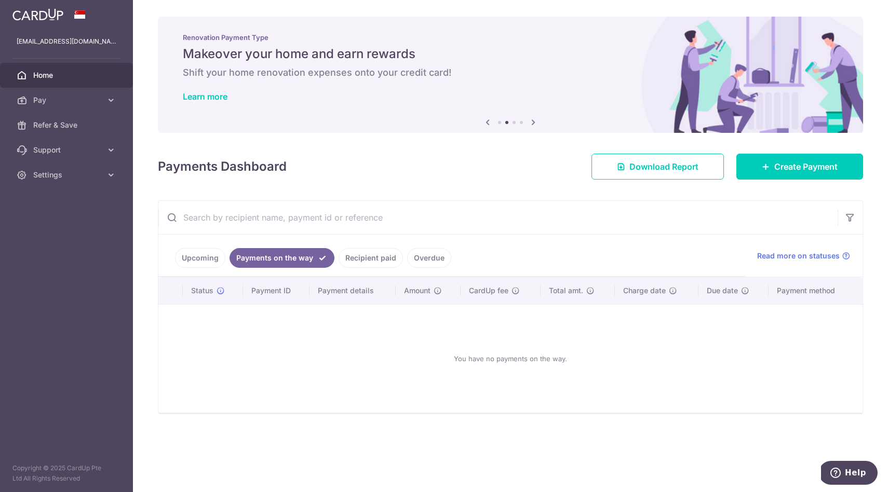
click at [203, 256] on link "Upcoming" at bounding box center [200, 258] width 50 height 20
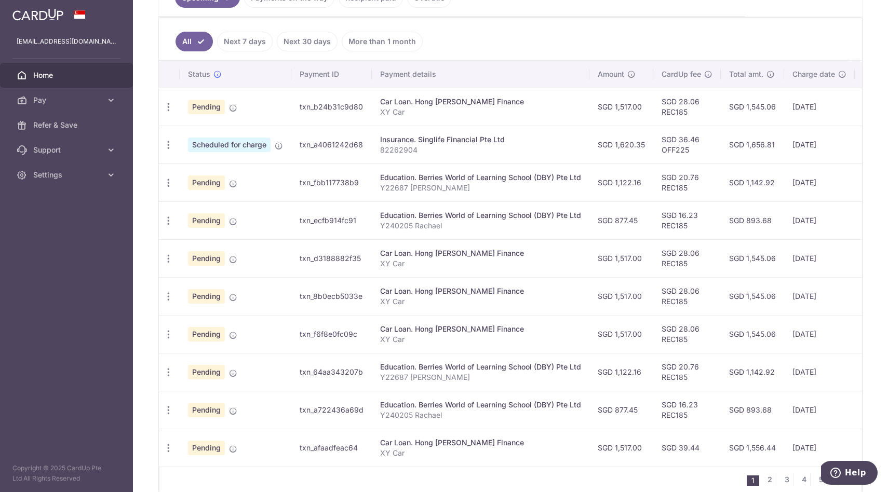
scroll to position [310, 0]
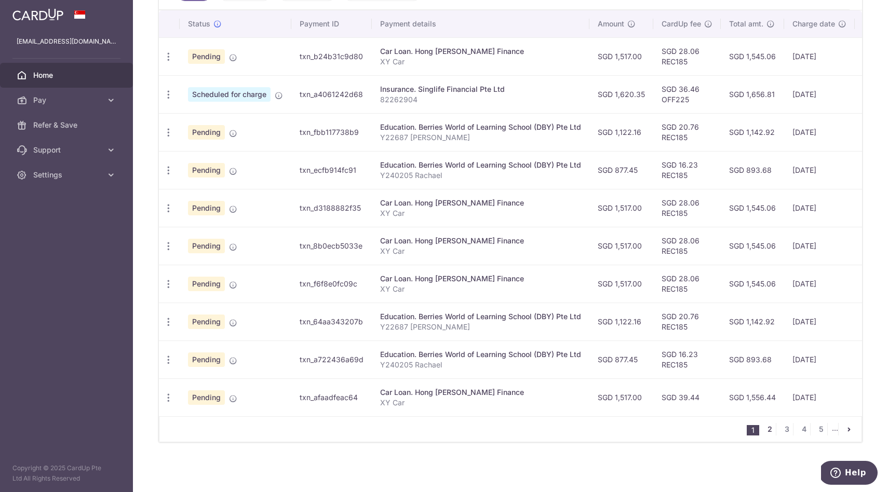
click at [769, 428] on link "2" at bounding box center [769, 429] width 12 height 12
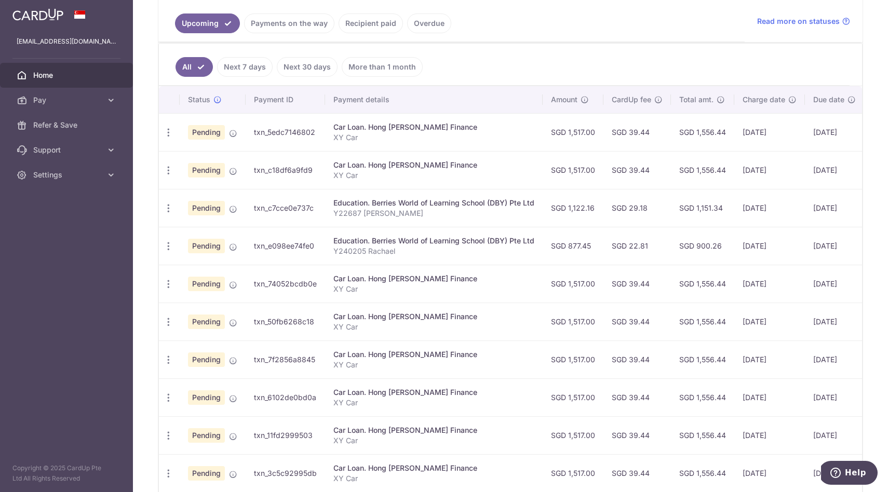
scroll to position [235, 0]
click at [173, 136] on icon "button" at bounding box center [168, 132] width 11 height 11
click at [196, 187] on span "Cancel payment" at bounding box center [224, 186] width 70 height 12
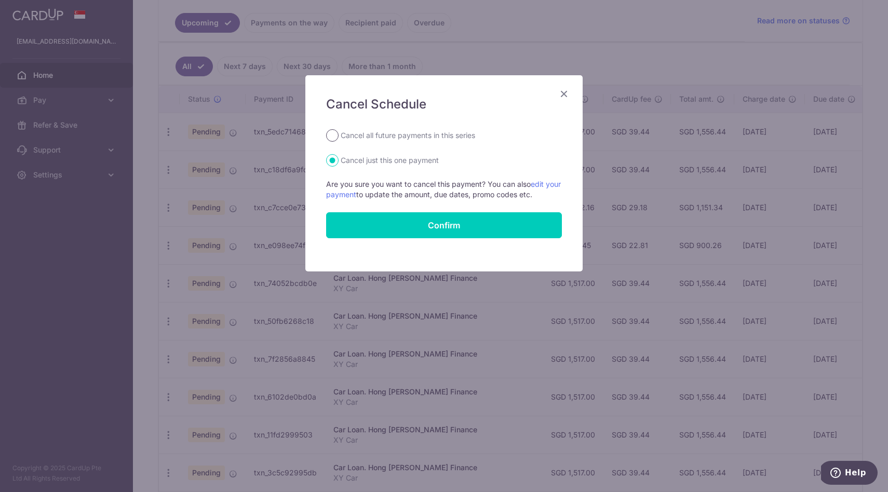
click at [332, 138] on input "Cancel all future payments in this series" at bounding box center [332, 135] width 12 height 12
radio input "true"
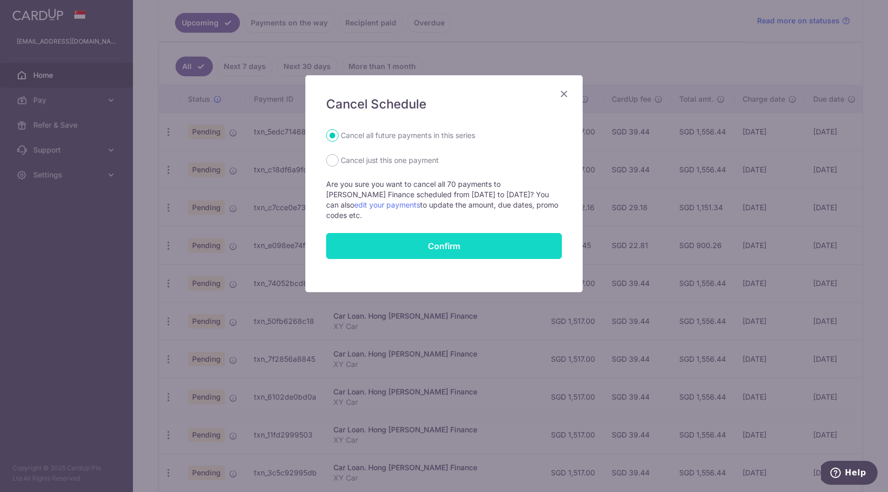
click at [420, 239] on button "Confirm" at bounding box center [444, 246] width 236 height 26
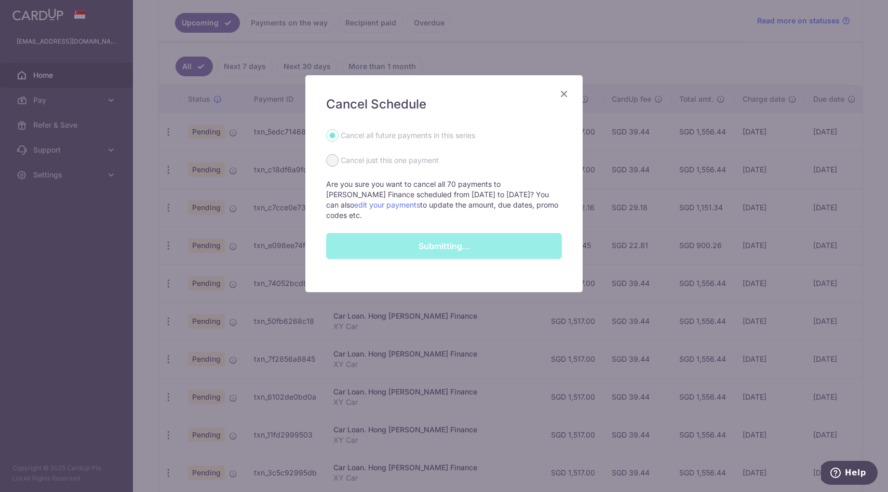
click at [564, 92] on icon "Close" at bounding box center [564, 93] width 12 height 13
